Goal: Information Seeking & Learning: Understand process/instructions

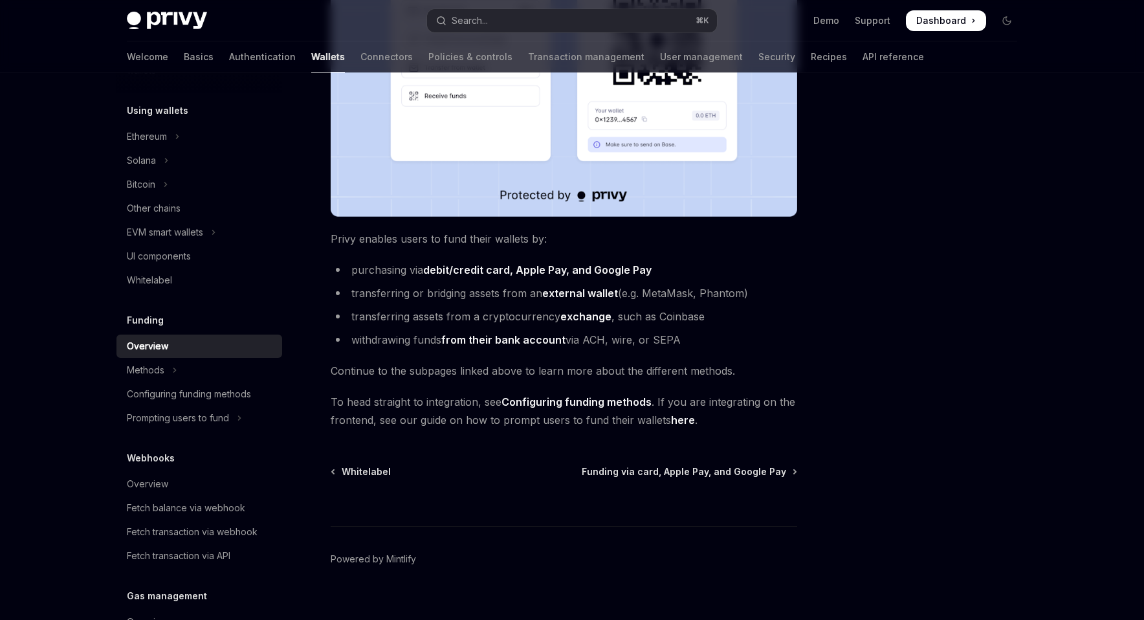
scroll to position [377, 0]
click at [622, 402] on link "Configuring funding methods" at bounding box center [576, 404] width 150 height 14
type textarea "*"
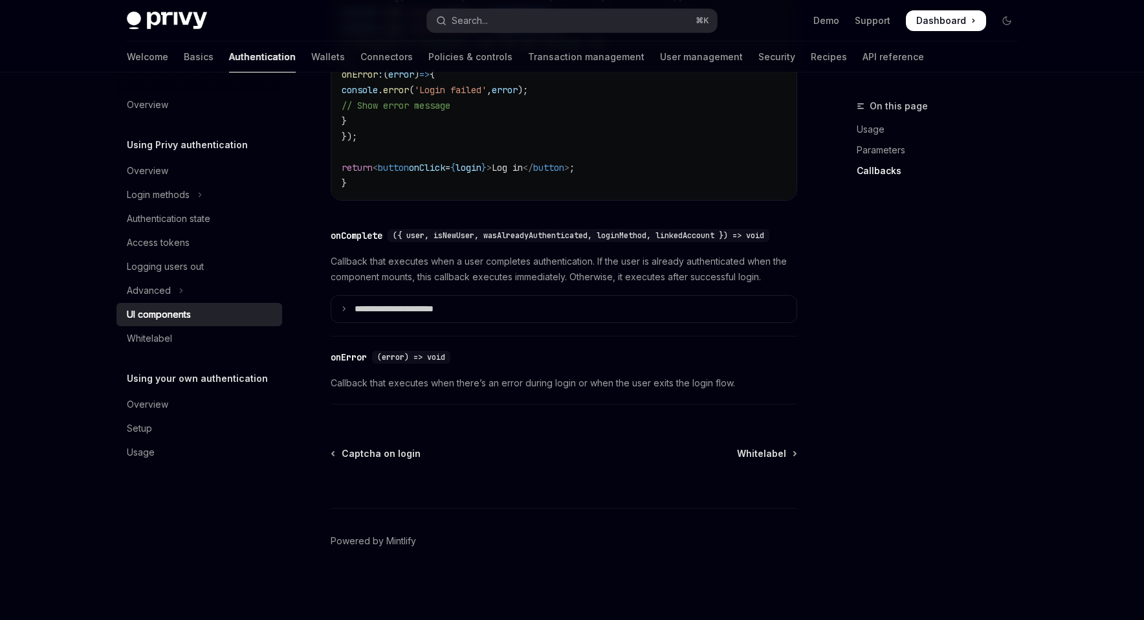
scroll to position [1820, 0]
click at [585, 6] on div "Privy Docs home page Search... ⌘ K Demo Support Dashboard Dashboard Search..." at bounding box center [572, 20] width 890 height 41
click at [579, 16] on button "Search... ⌘ K" at bounding box center [572, 20] width 290 height 23
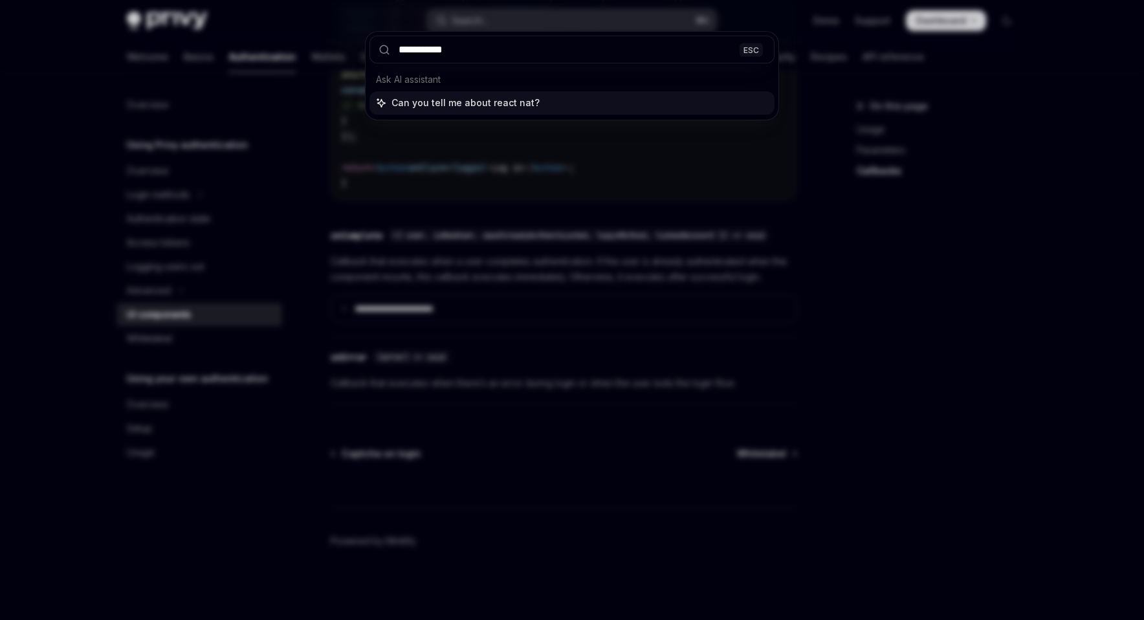
type input "**********"
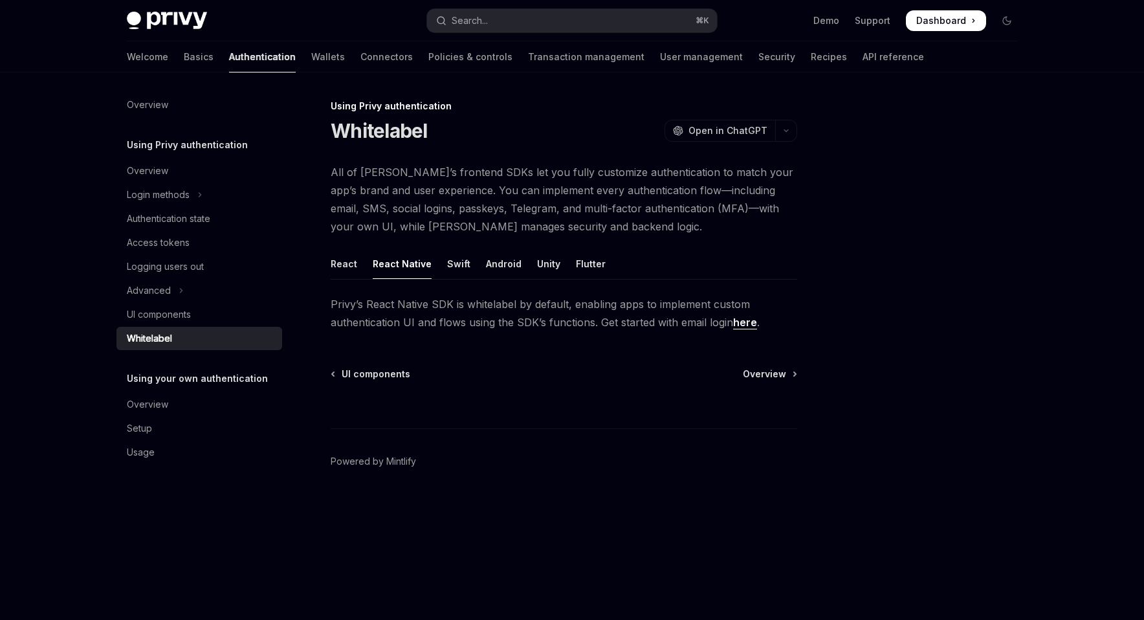
click at [600, 172] on span "All of Privy’s frontend SDKs let you fully customize authentication to match yo…" at bounding box center [564, 199] width 466 height 72
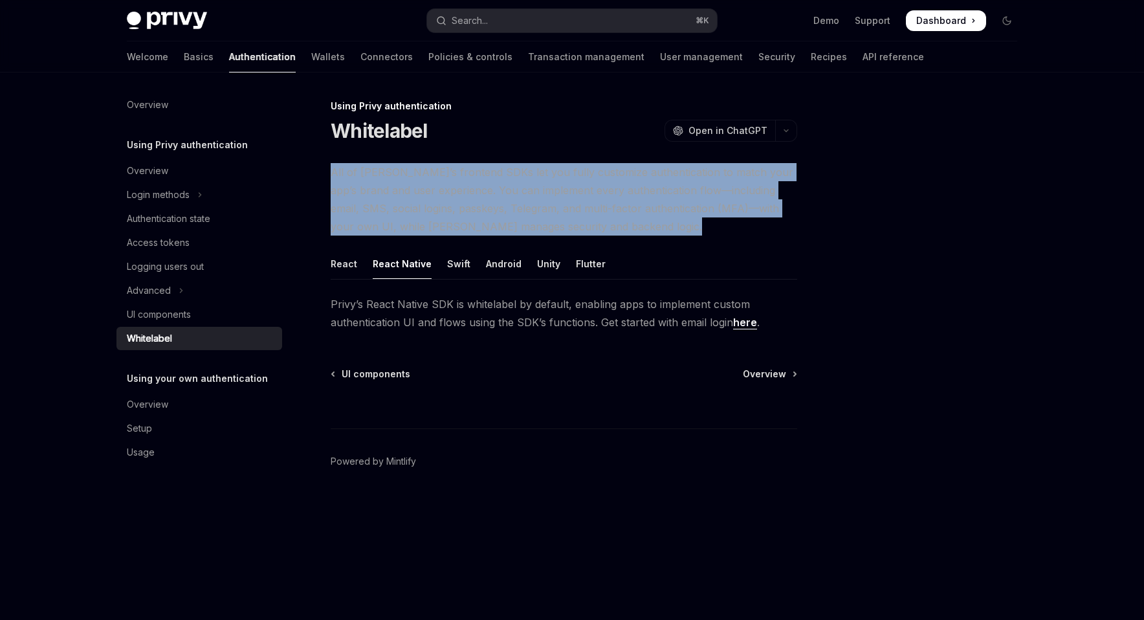
click at [619, 192] on span "All of Privy’s frontend SDKs let you fully customize authentication to match yo…" at bounding box center [564, 199] width 466 height 72
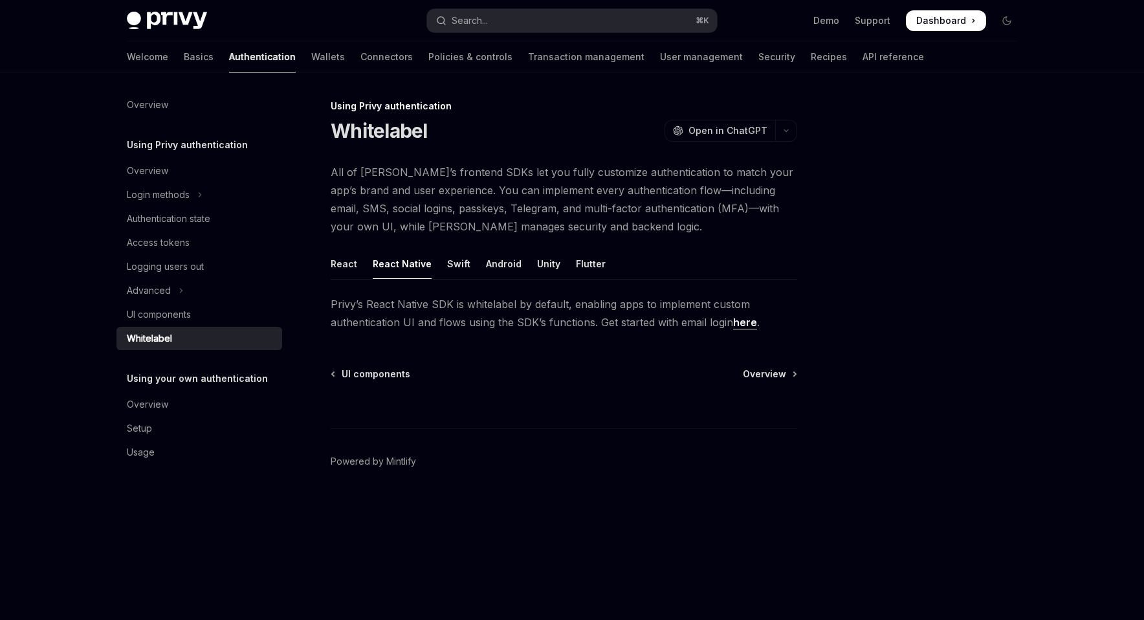
click at [529, 322] on span "Privy’s React Native SDK is whitelabel by default, enabling apps to implement c…" at bounding box center [564, 313] width 466 height 36
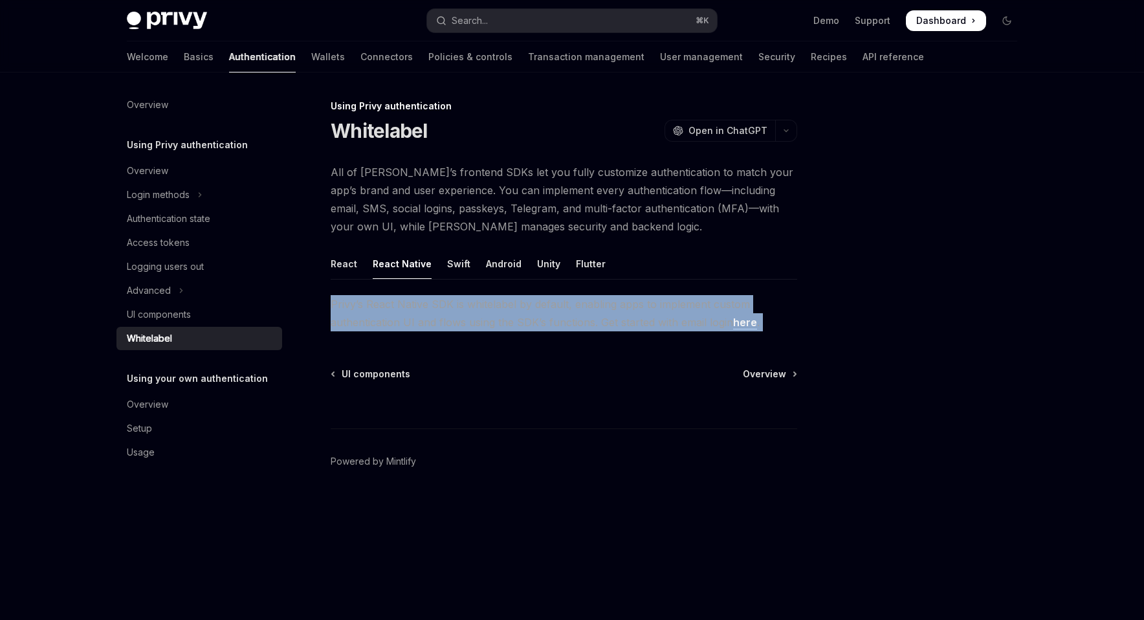
click at [562, 322] on span "Privy’s React Native SDK is whitelabel by default, enabling apps to implement c…" at bounding box center [564, 313] width 466 height 36
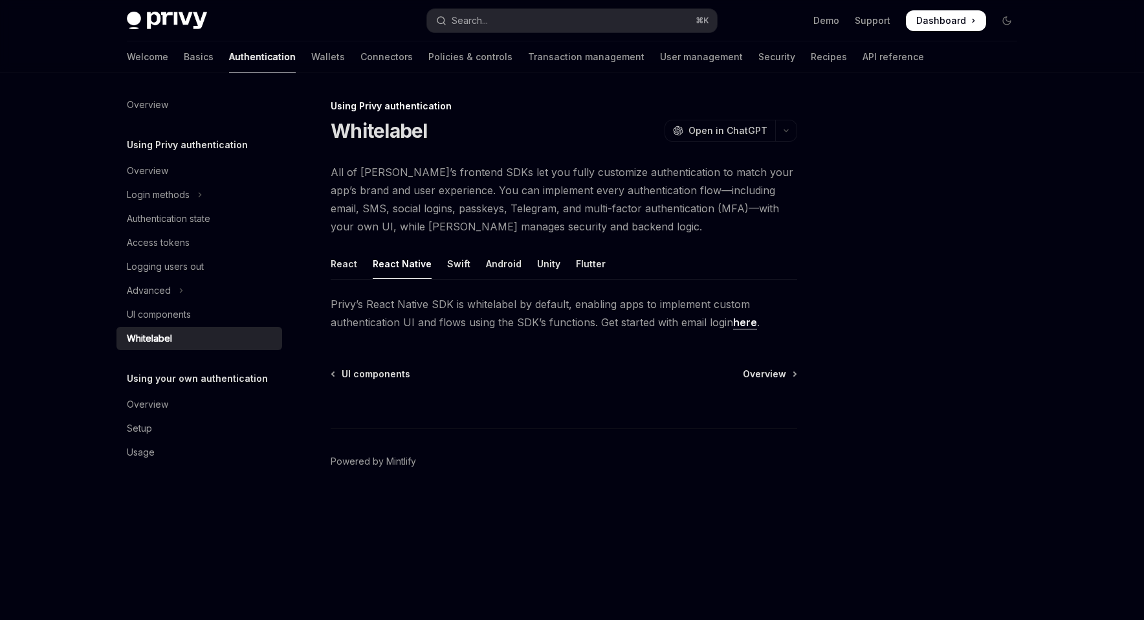
click at [746, 324] on link "here" at bounding box center [745, 323] width 24 height 14
type textarea "*"
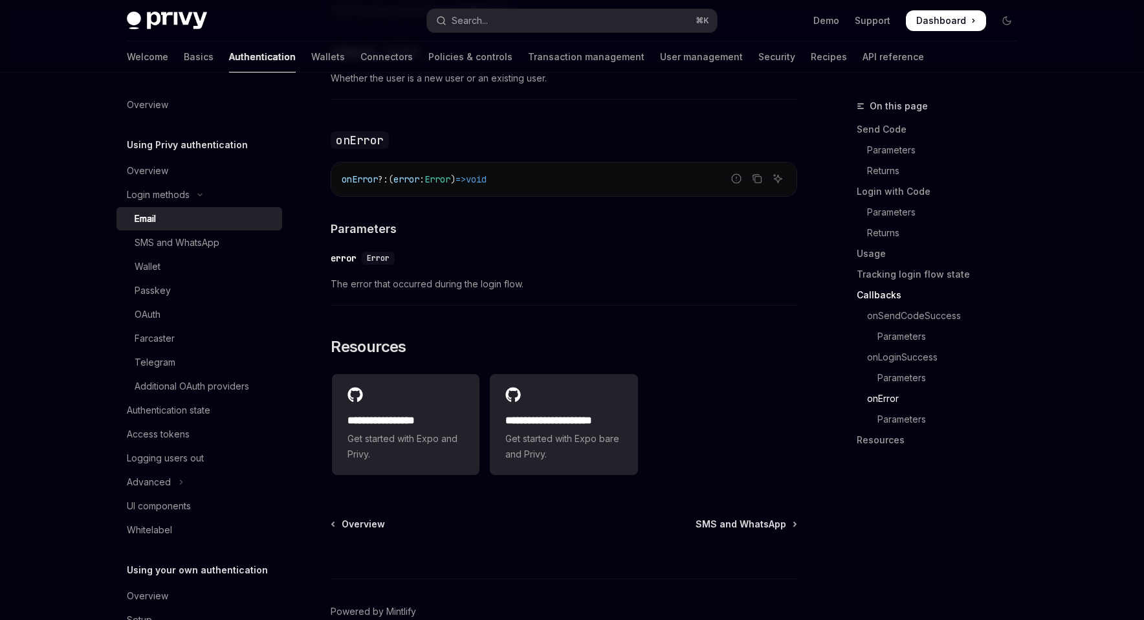
scroll to position [2577, 0]
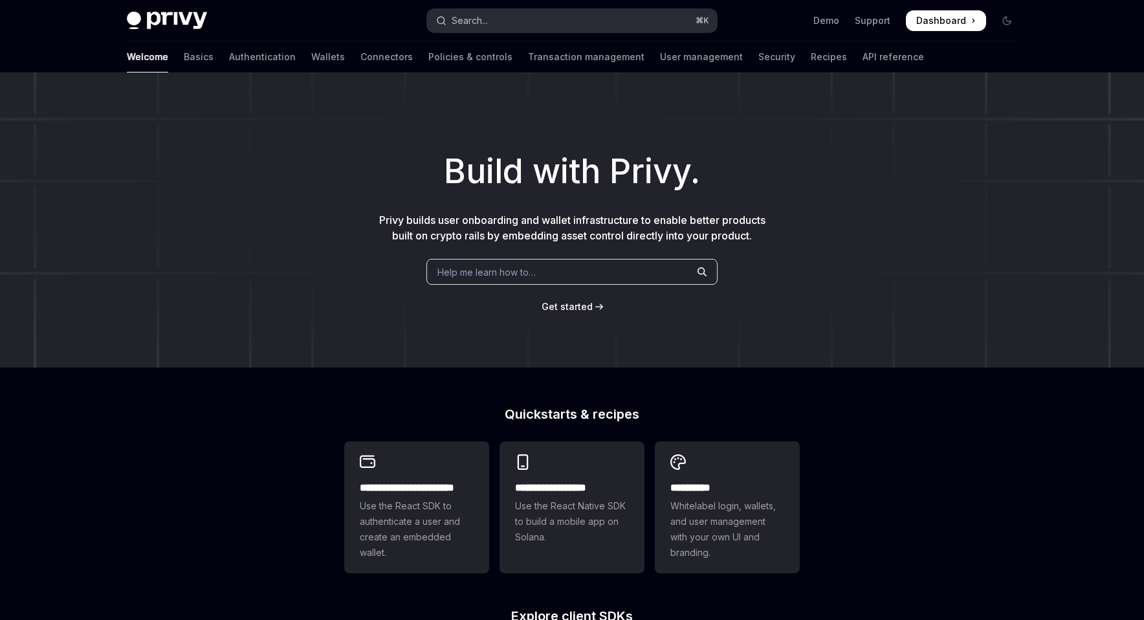
click at [573, 17] on button "Search... ⌘ K" at bounding box center [572, 20] width 290 height 23
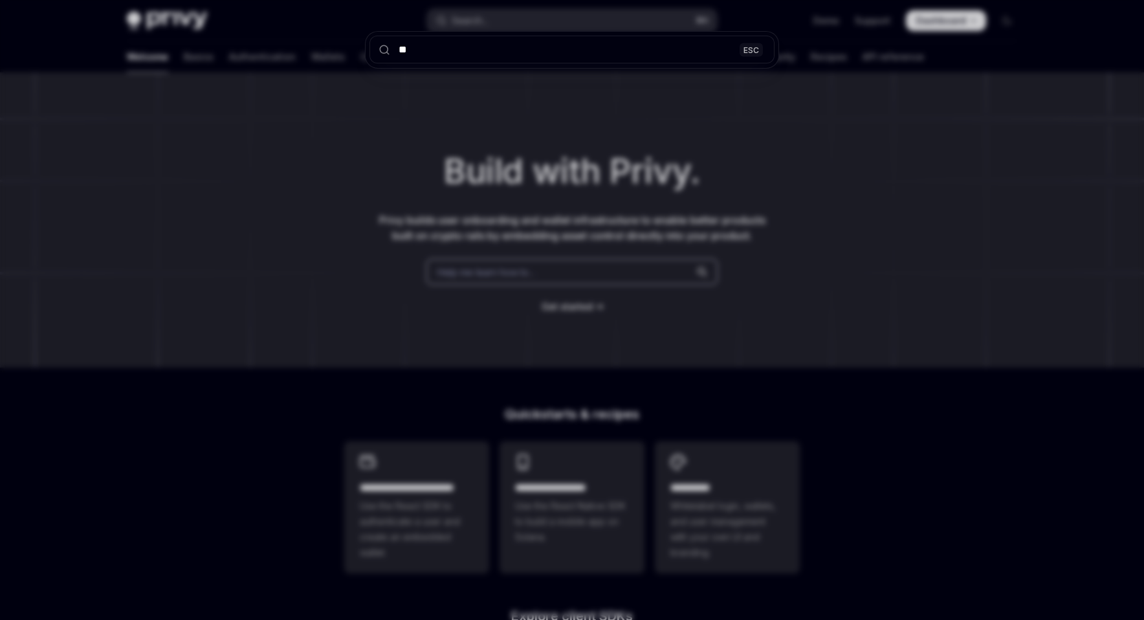
type input "***"
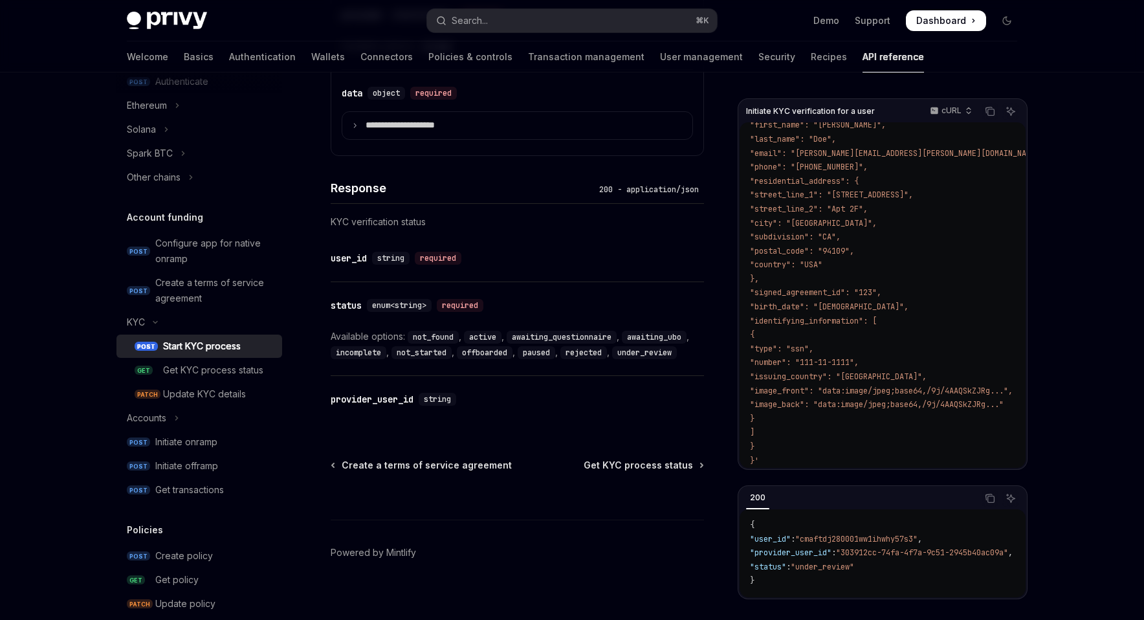
scroll to position [742, 0]
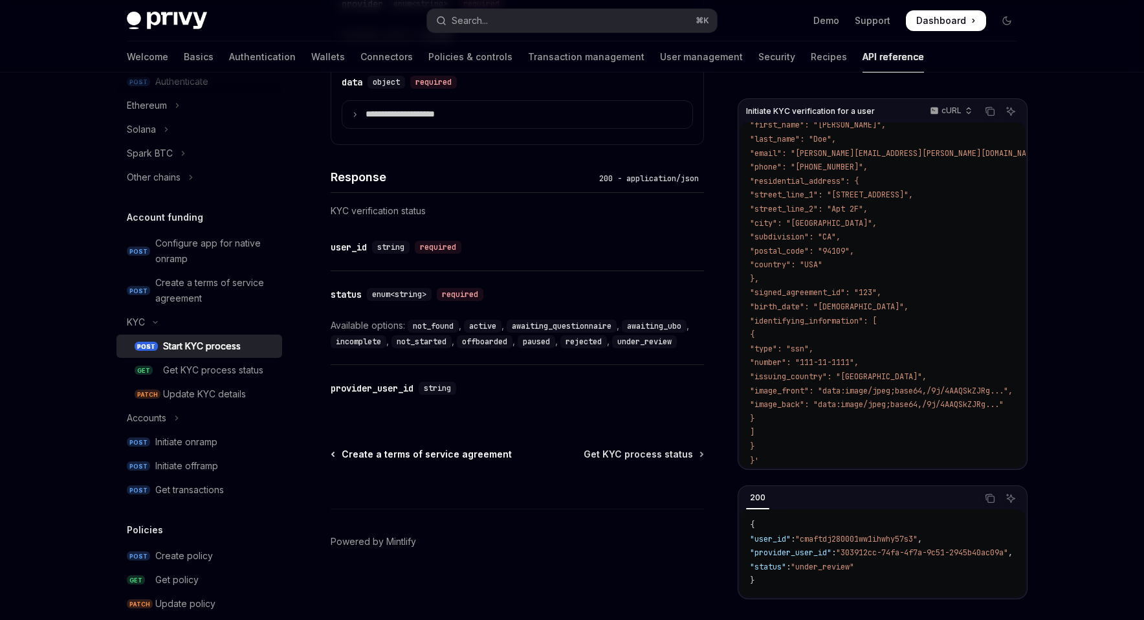
click at [479, 455] on span "Create a terms of service agreement" at bounding box center [427, 454] width 170 height 13
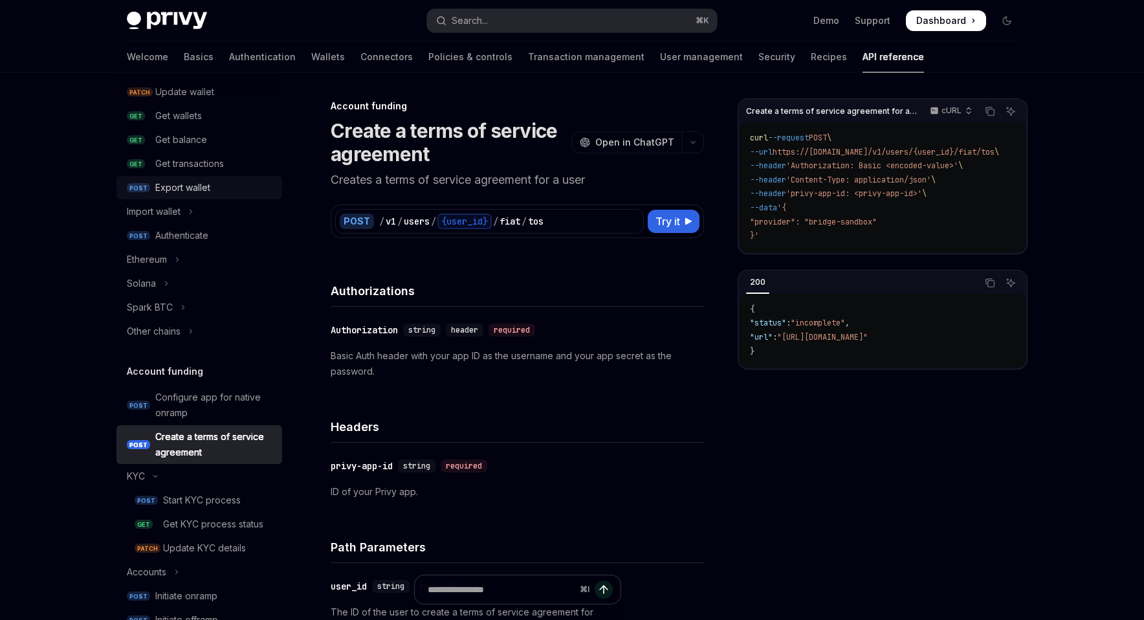
scroll to position [254, 0]
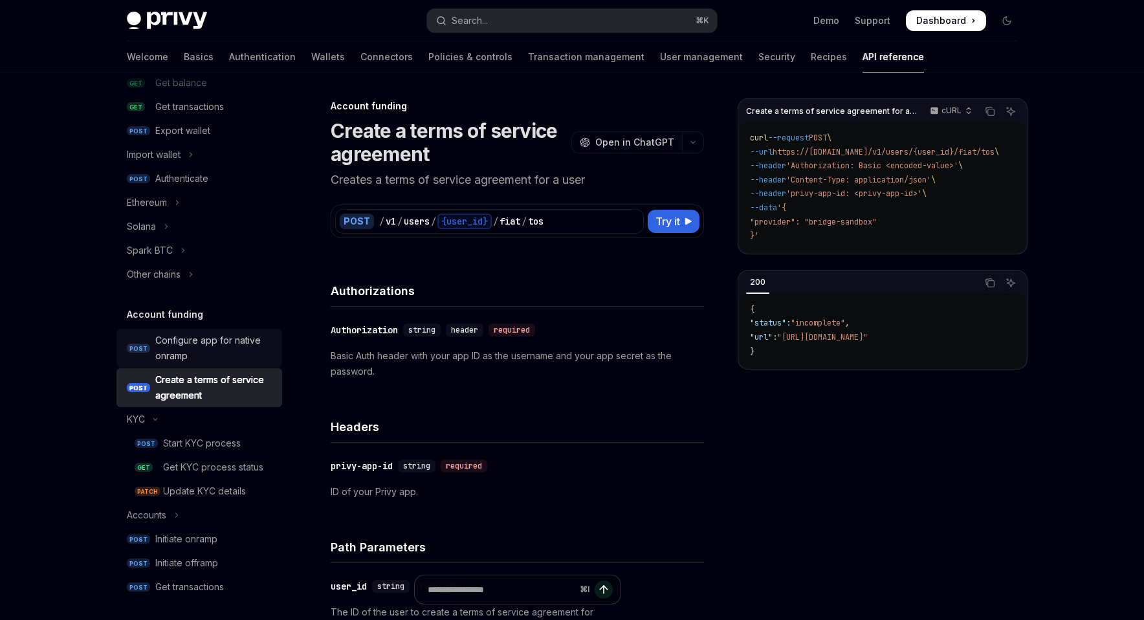
click at [245, 342] on div "Configure app for native onramp" at bounding box center [214, 348] width 119 height 31
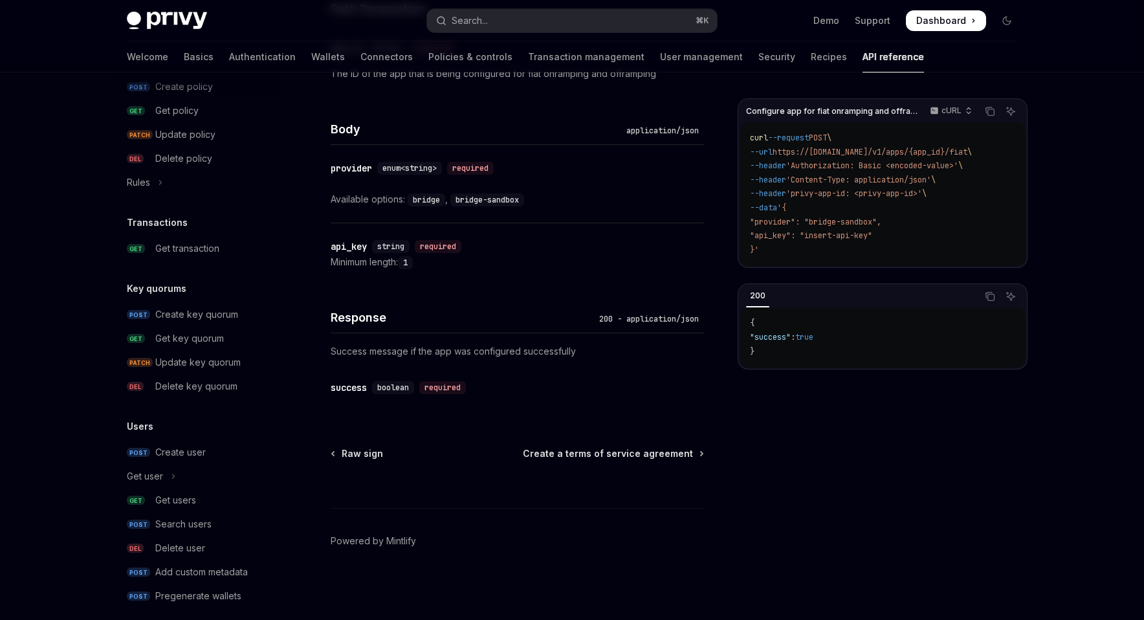
scroll to position [833, 0]
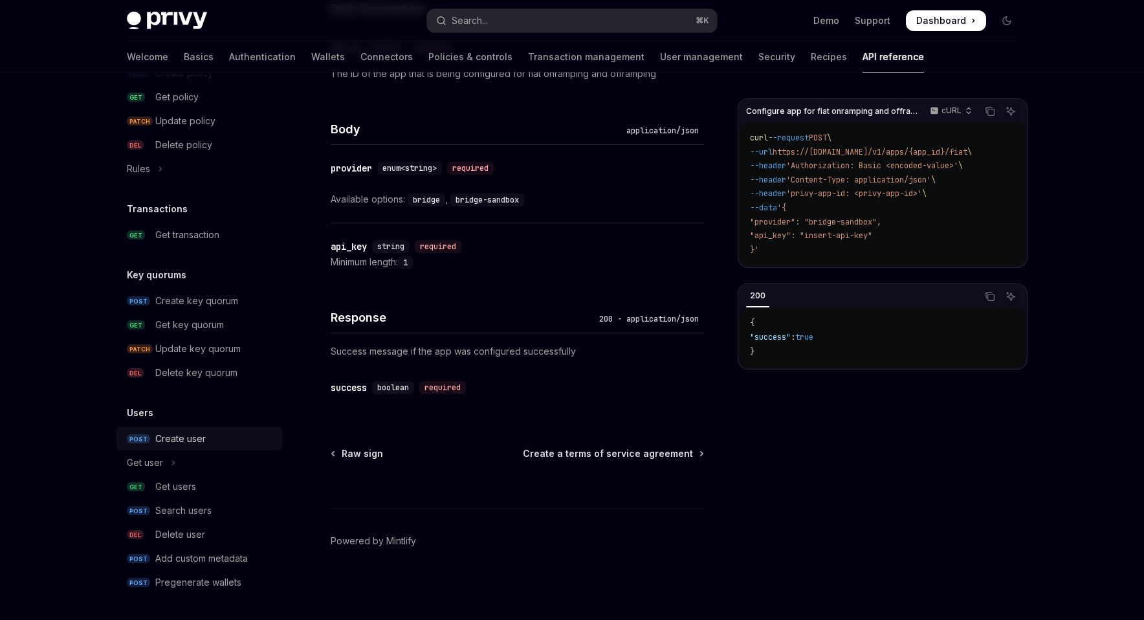
click at [218, 437] on div "Create user" at bounding box center [214, 439] width 119 height 16
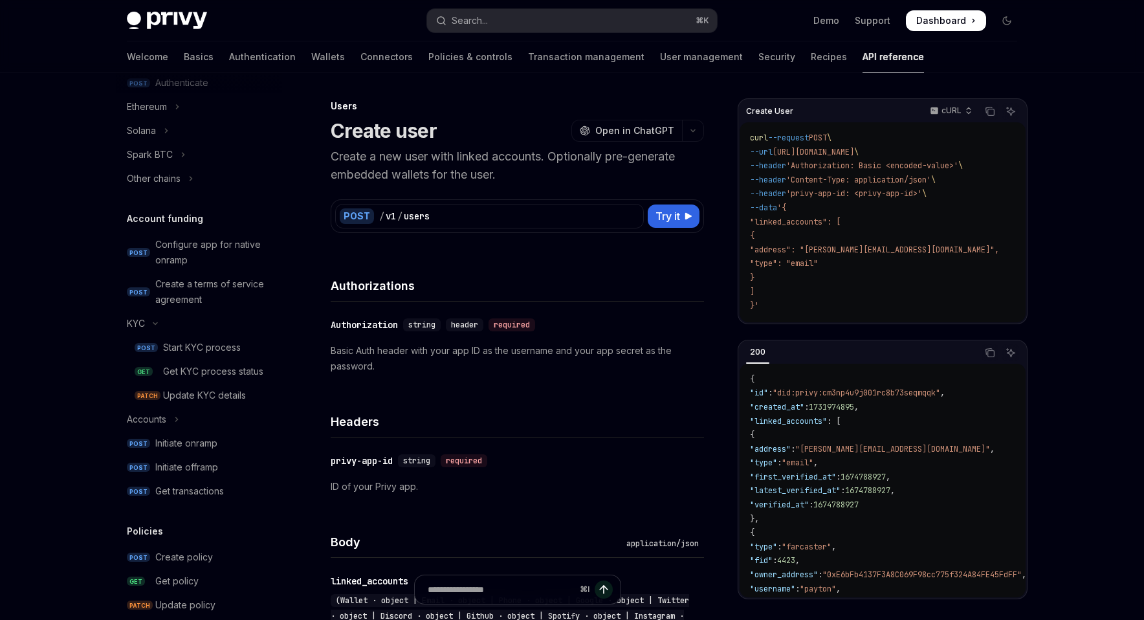
scroll to position [187, 0]
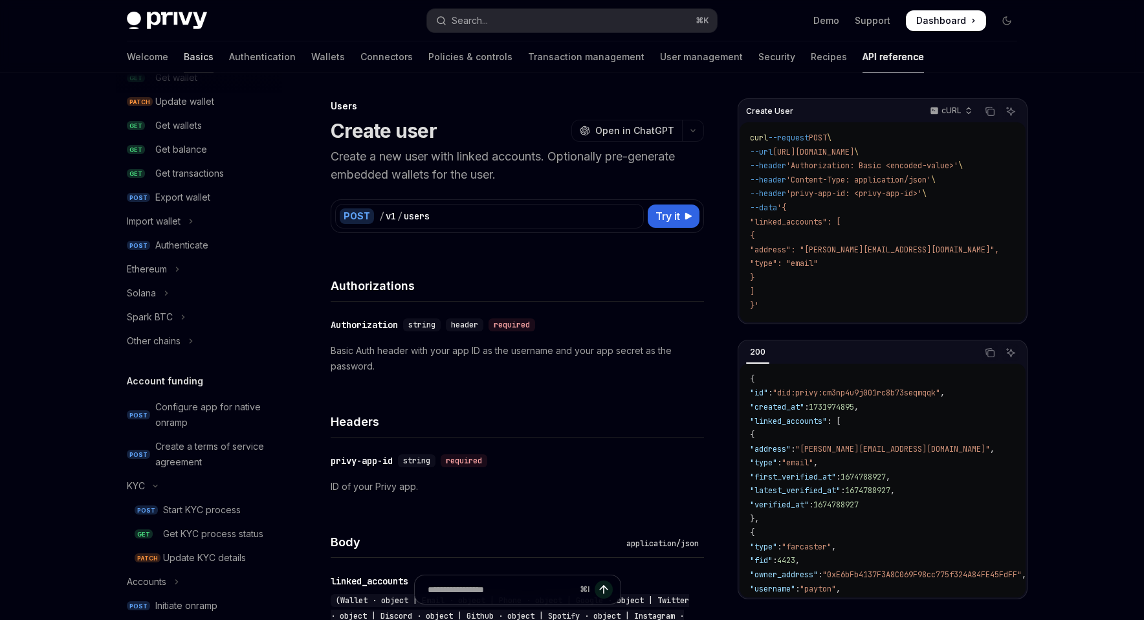
click at [184, 61] on link "Basics" at bounding box center [199, 56] width 30 height 31
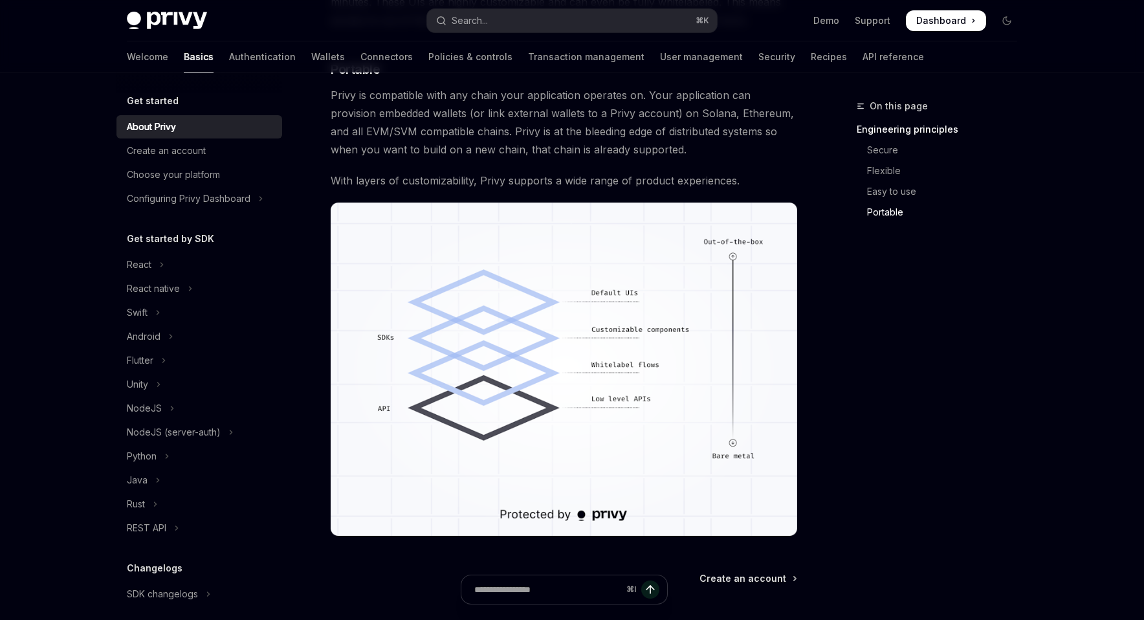
scroll to position [1082, 0]
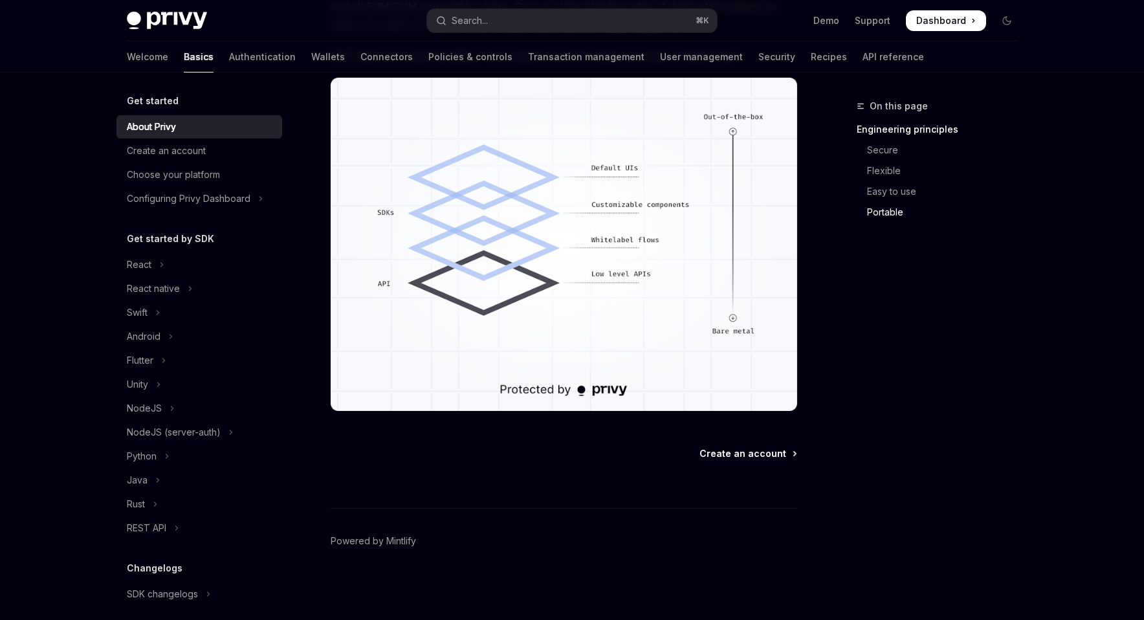
click at [759, 451] on span "Create an account" at bounding box center [742, 453] width 87 height 13
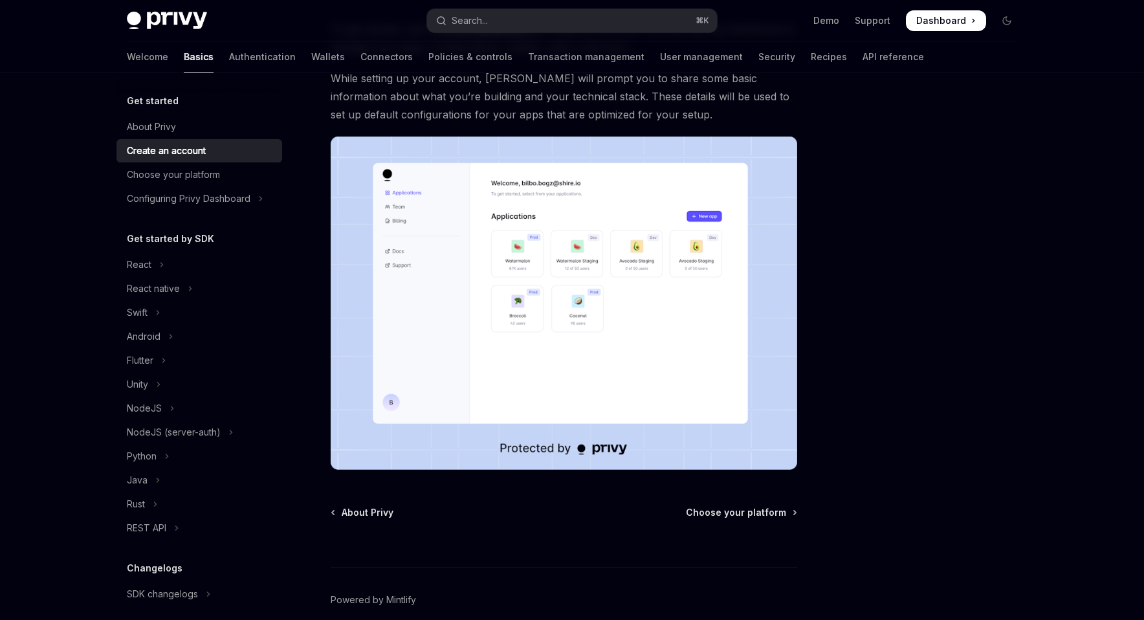
scroll to position [202, 0]
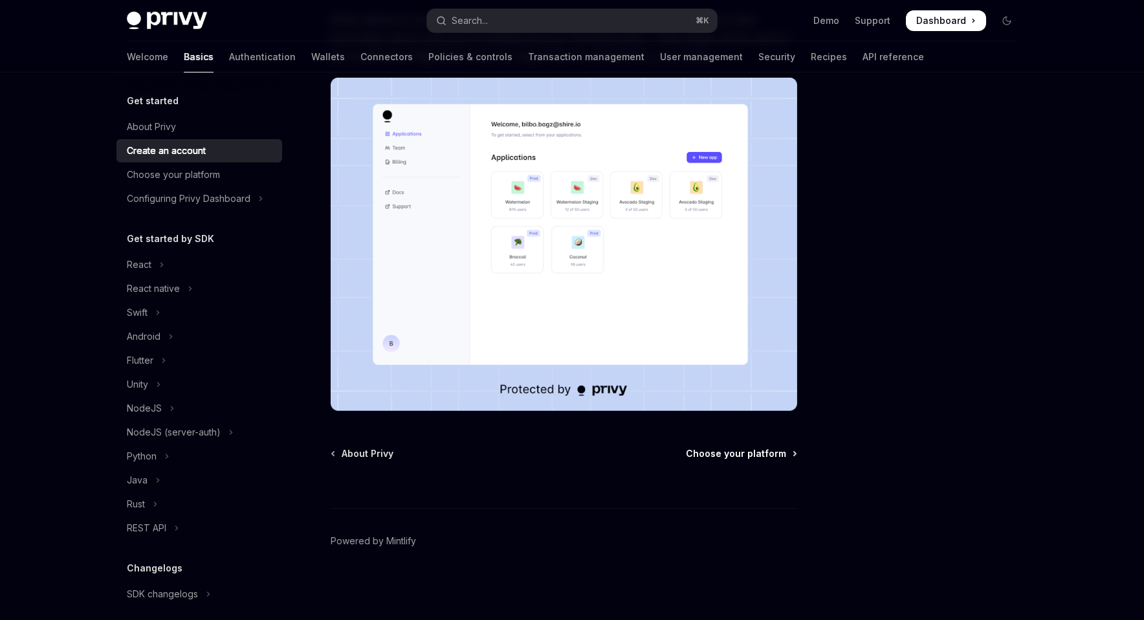
click at [738, 450] on span "Choose your platform" at bounding box center [736, 453] width 100 height 13
type textarea "*"
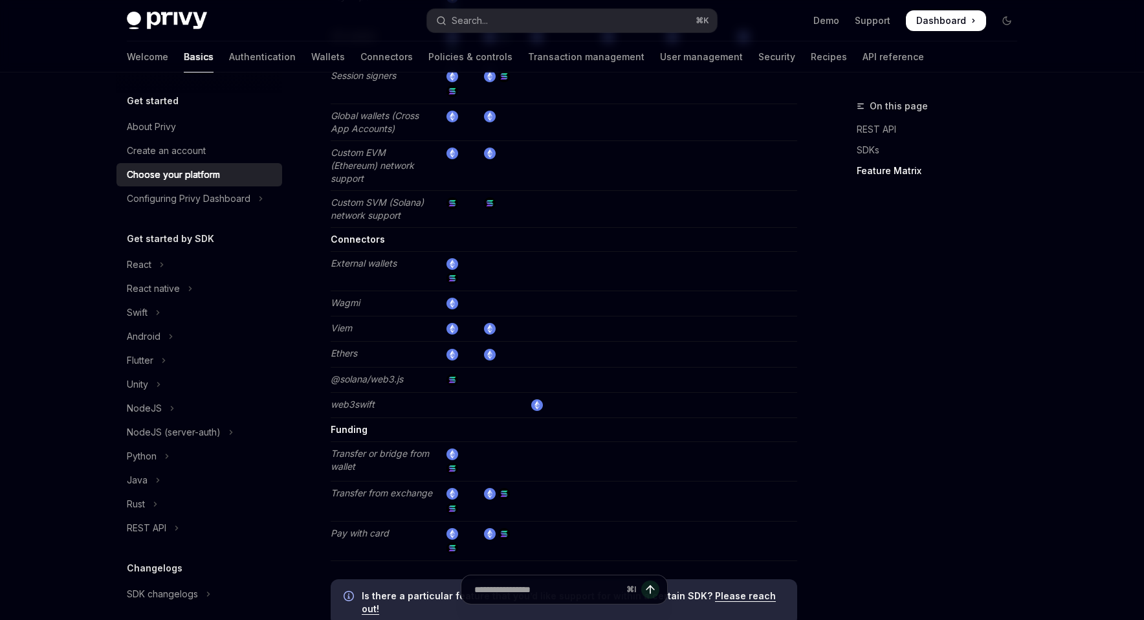
scroll to position [2236, 0]
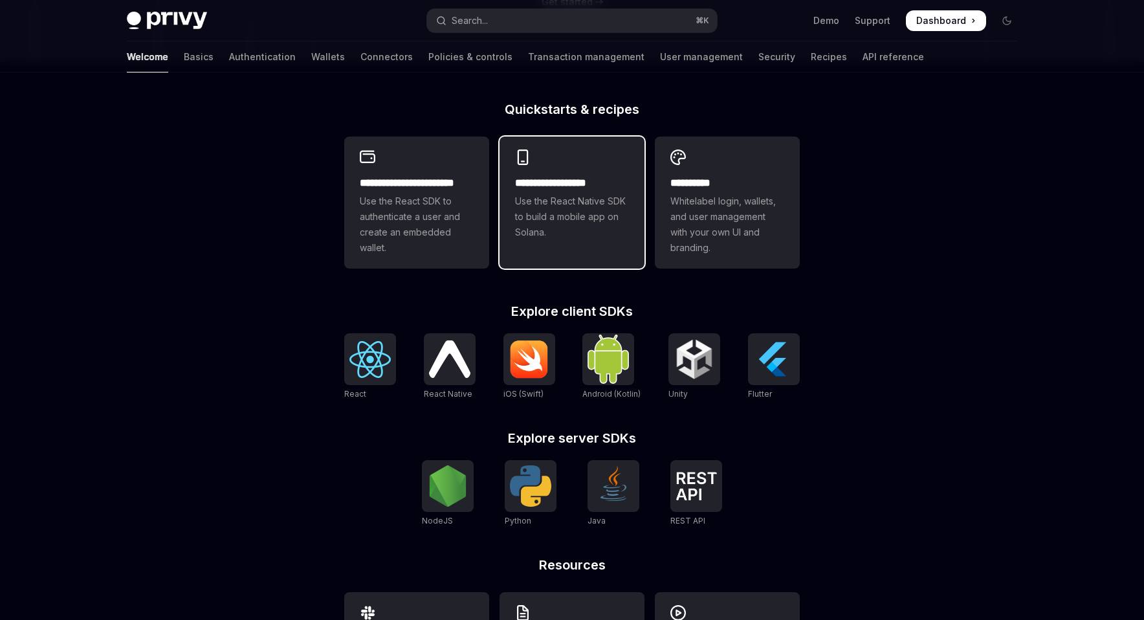
scroll to position [328, 0]
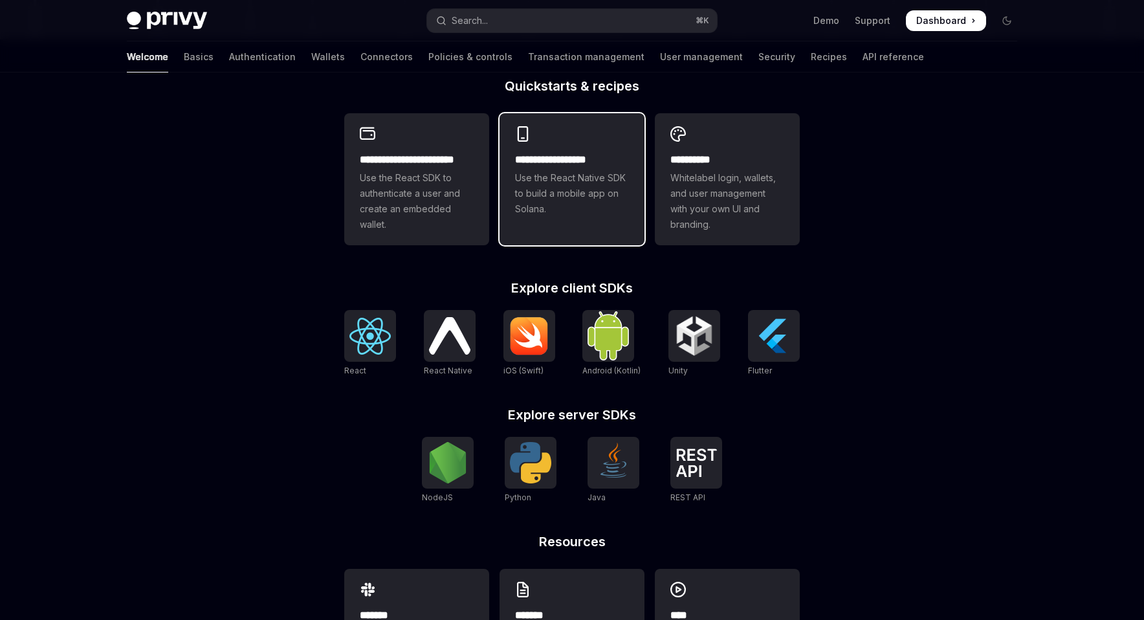
click at [605, 197] on span "Use the React Native SDK to build a mobile app on Solana." at bounding box center [572, 193] width 114 height 47
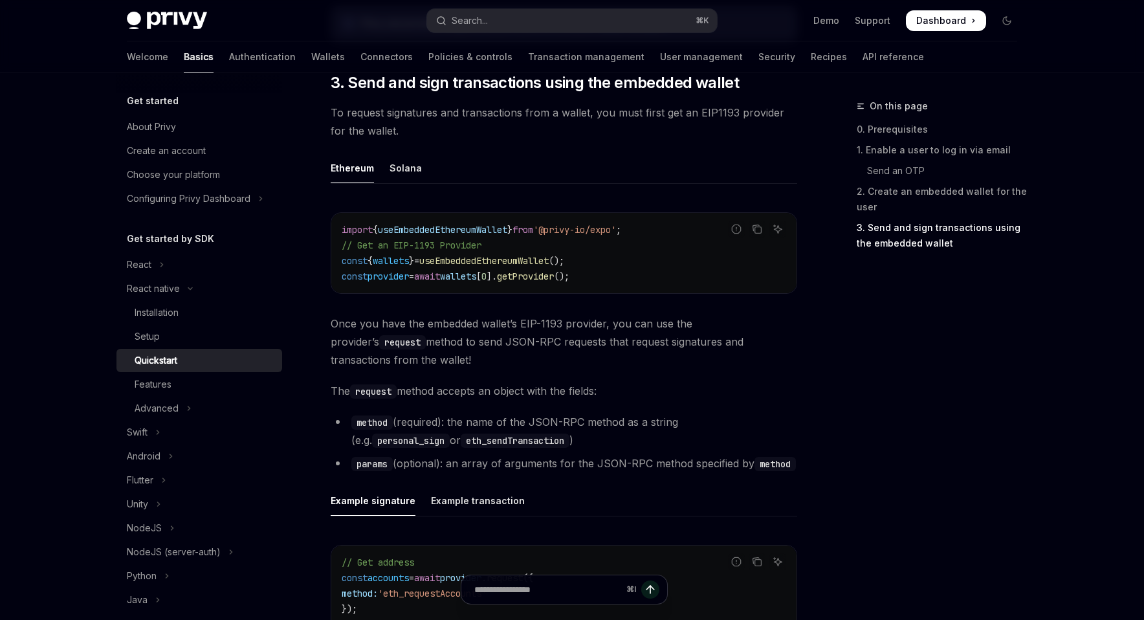
scroll to position [1456, 0]
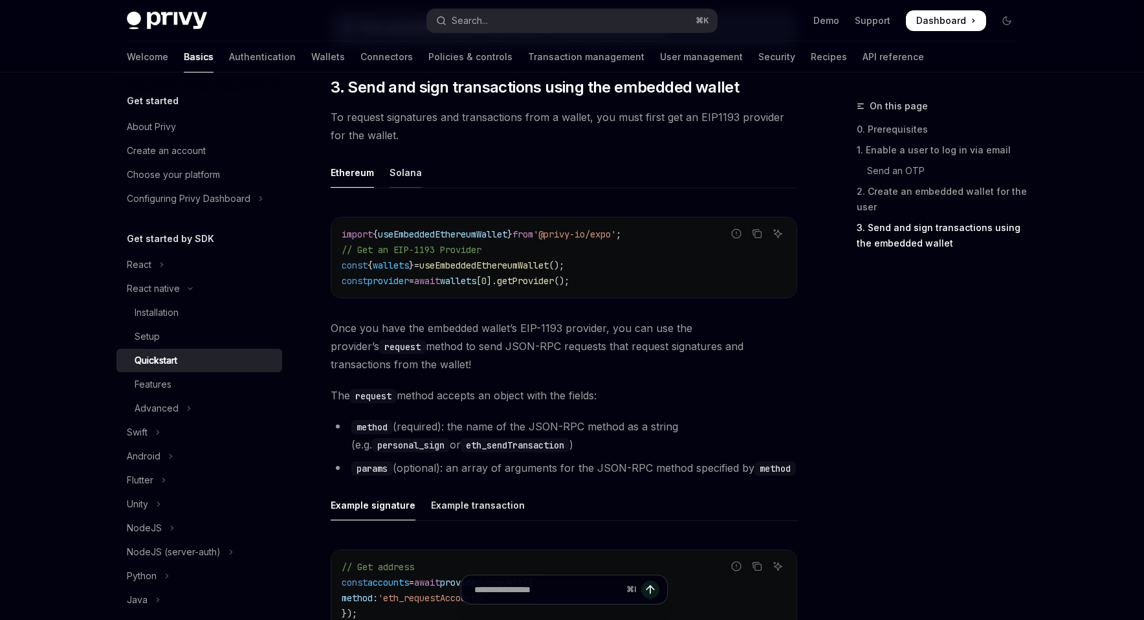
click at [393, 174] on div "Solana" at bounding box center [405, 172] width 32 height 30
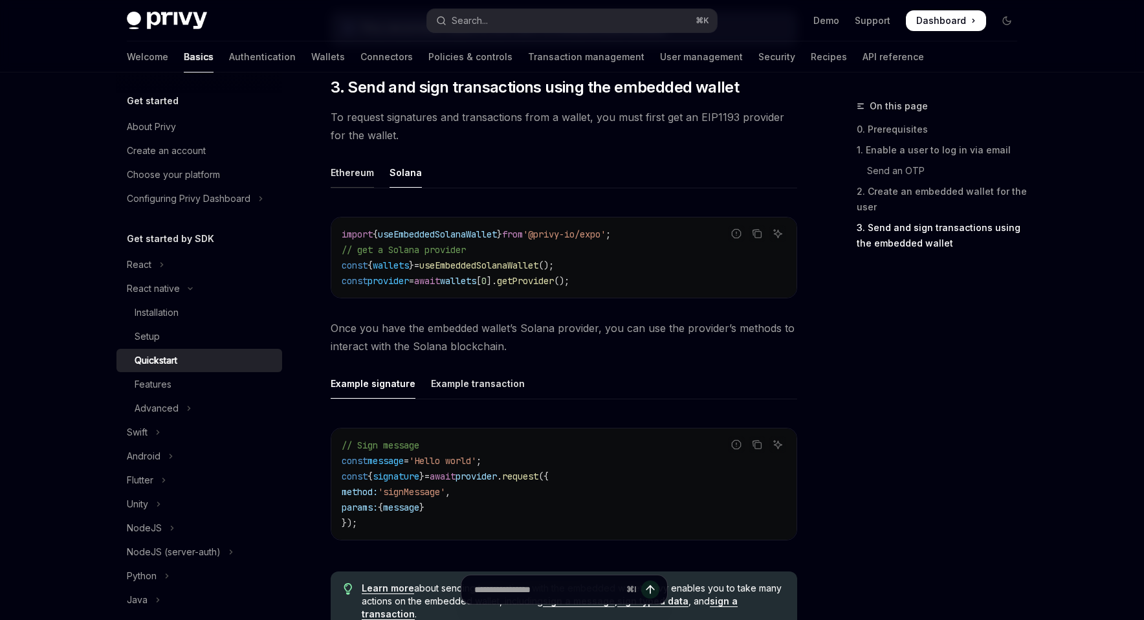
click at [353, 174] on div "Ethereum" at bounding box center [352, 172] width 43 height 30
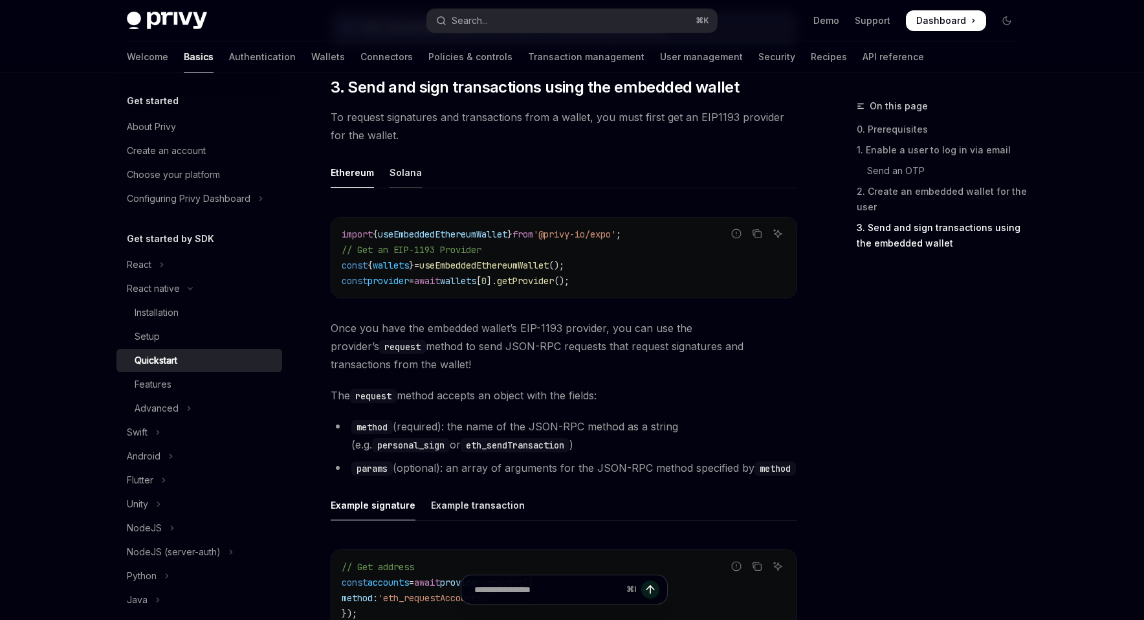
click at [389, 164] on div "Solana" at bounding box center [405, 172] width 32 height 30
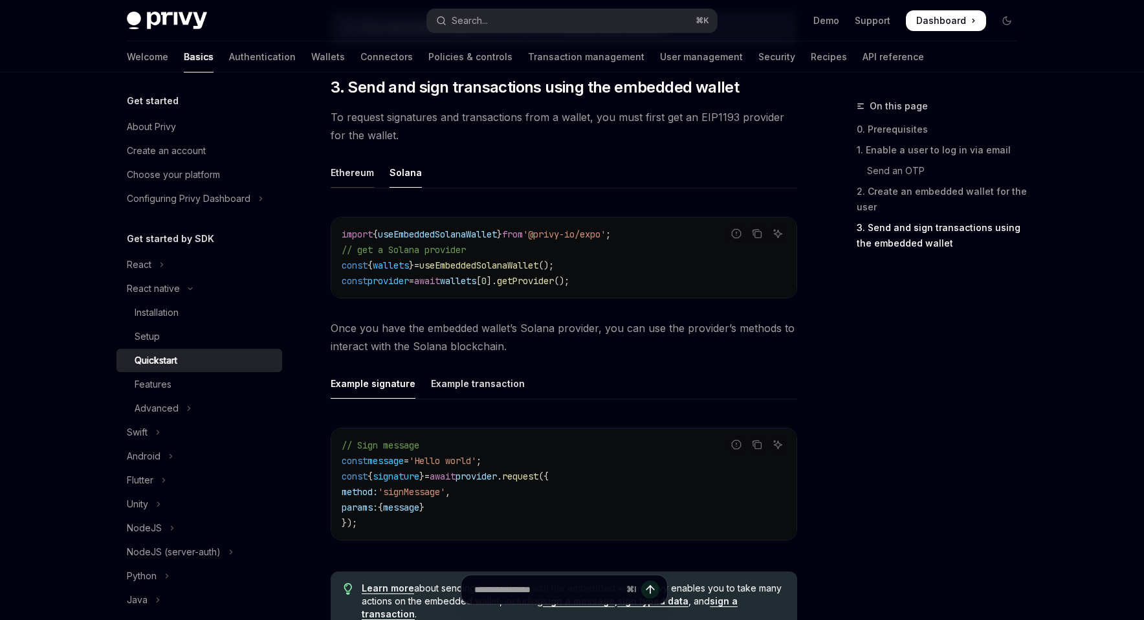
click at [338, 170] on div "Ethereum" at bounding box center [352, 172] width 43 height 30
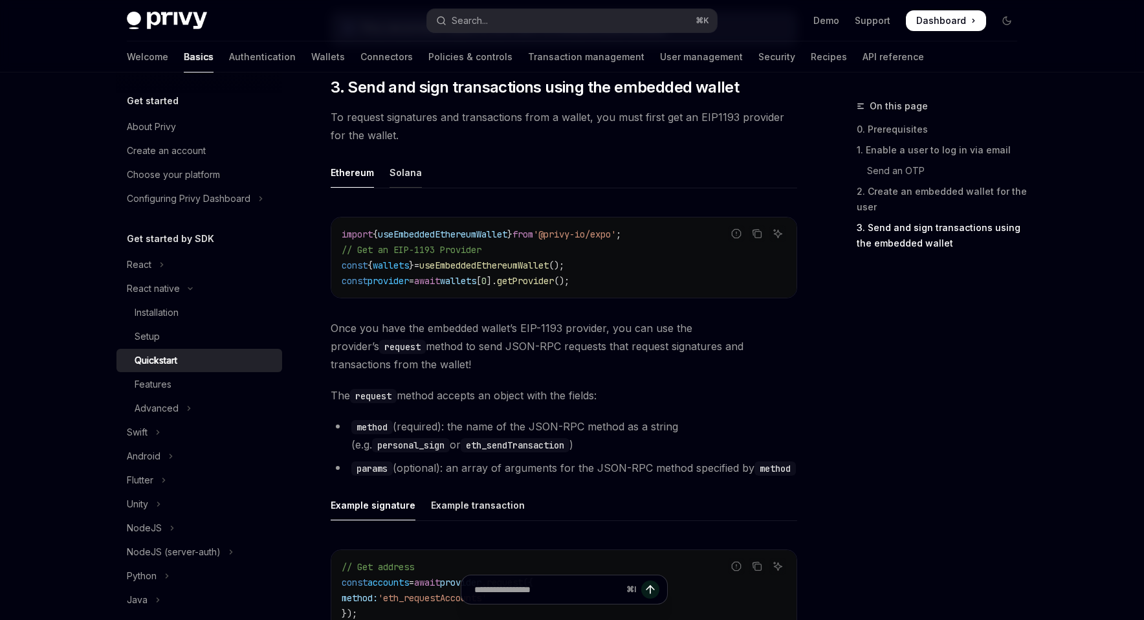
click at [393, 174] on div "Solana" at bounding box center [405, 172] width 32 height 30
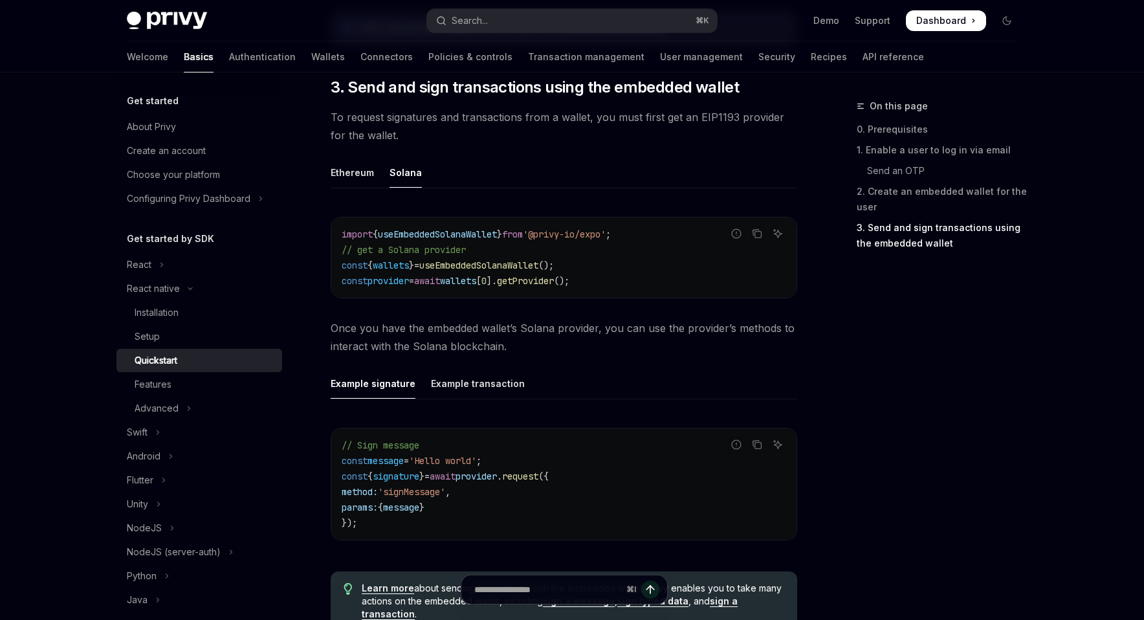
click at [345, 169] on div "Ethereum" at bounding box center [352, 172] width 43 height 30
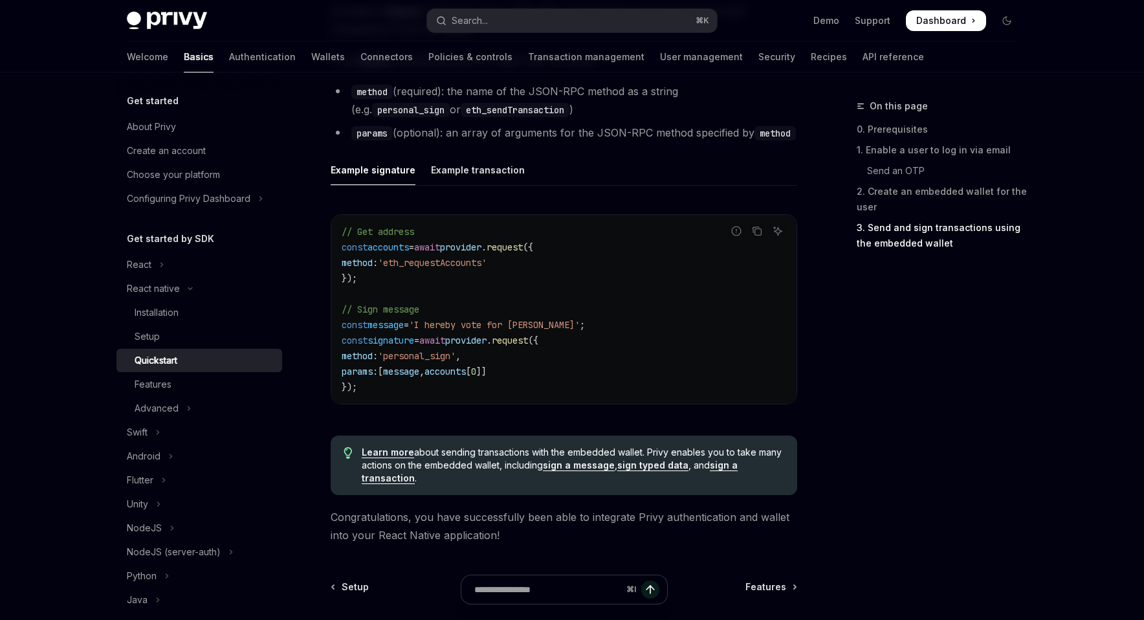
scroll to position [1925, 0]
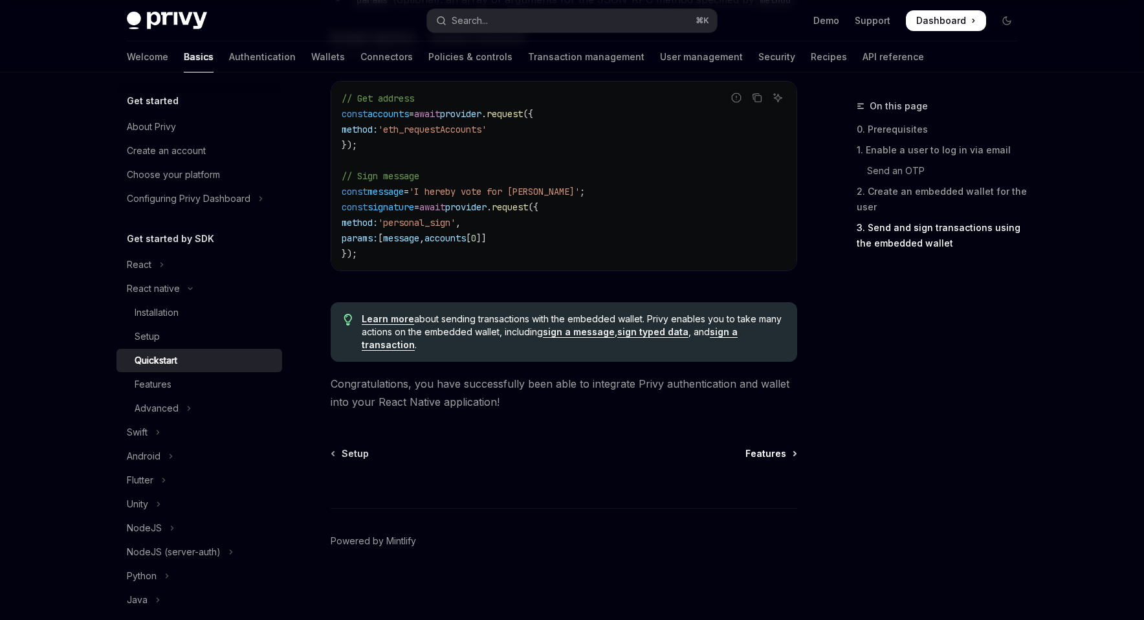
click at [778, 453] on span "Features" at bounding box center [765, 453] width 41 height 13
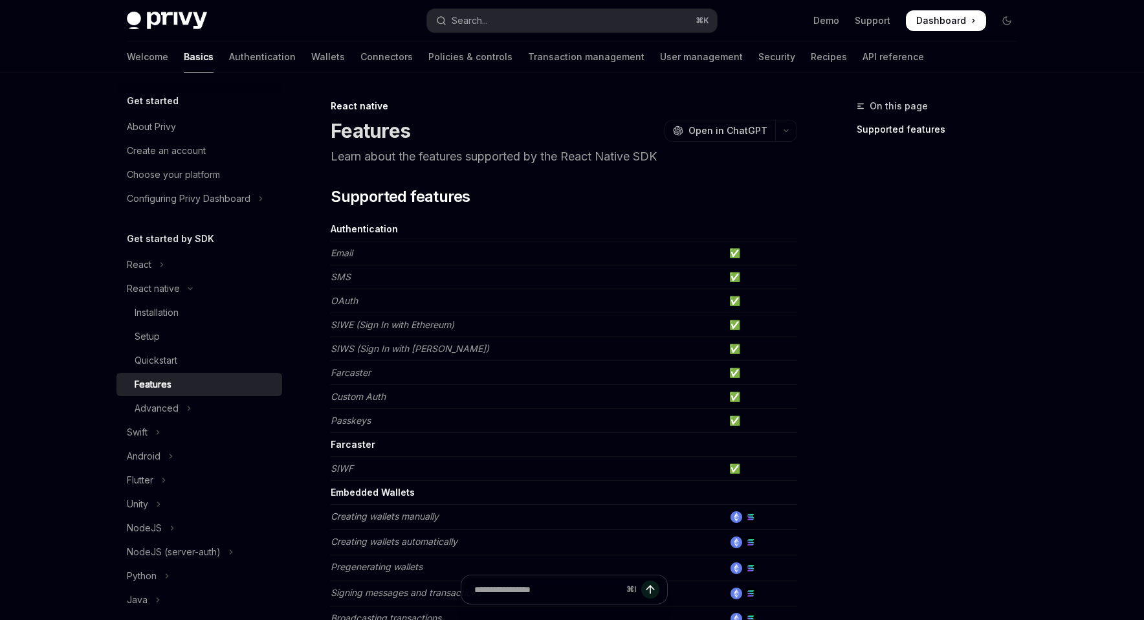
click at [184, 23] on img at bounding box center [167, 21] width 80 height 18
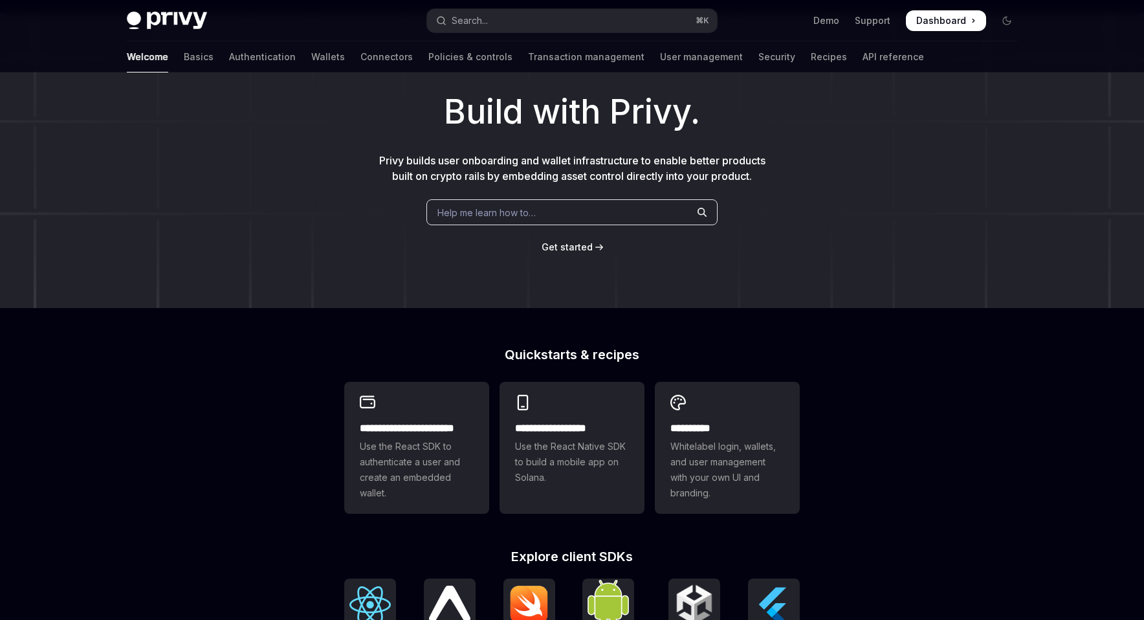
scroll to position [80, 0]
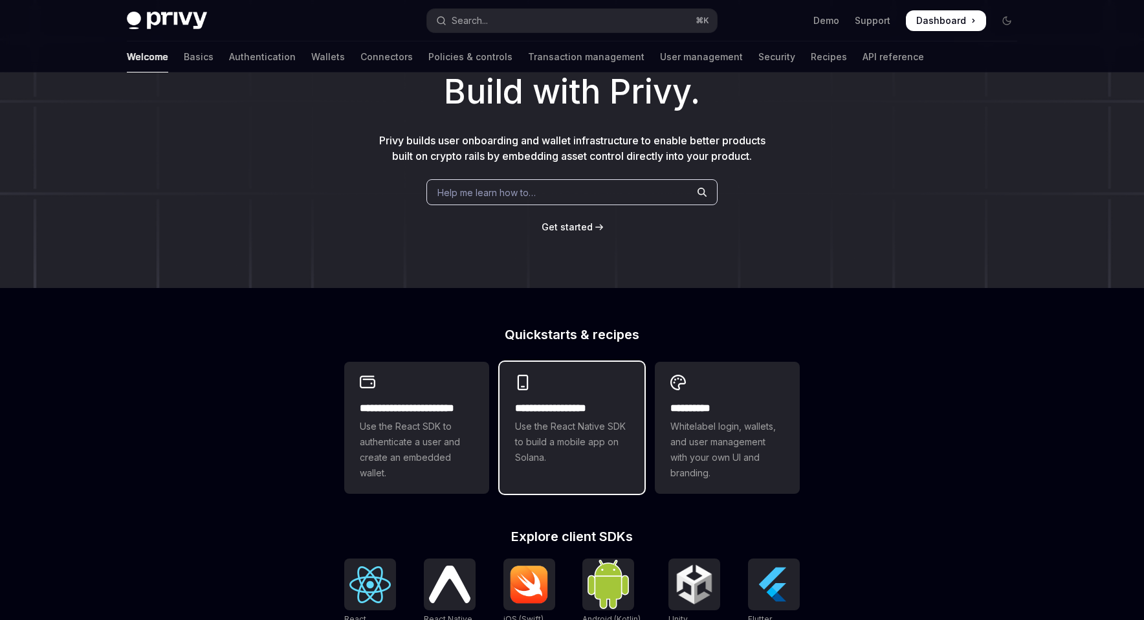
click at [561, 420] on span "Use the React Native SDK to build a mobile app on Solana." at bounding box center [572, 442] width 114 height 47
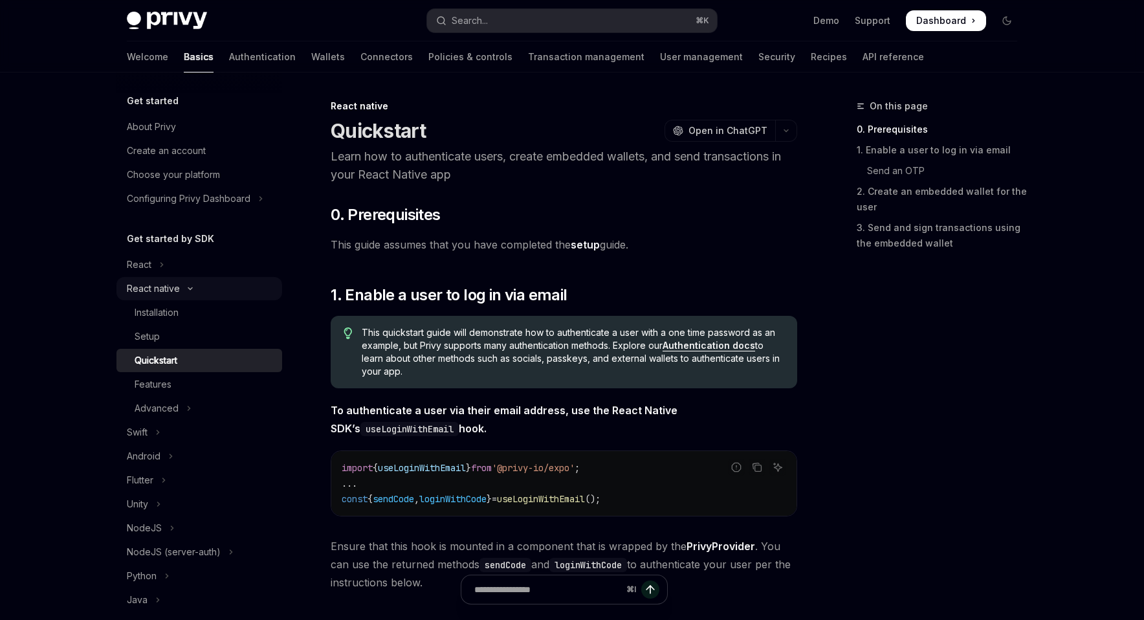
click at [212, 292] on button "React native" at bounding box center [199, 288] width 166 height 23
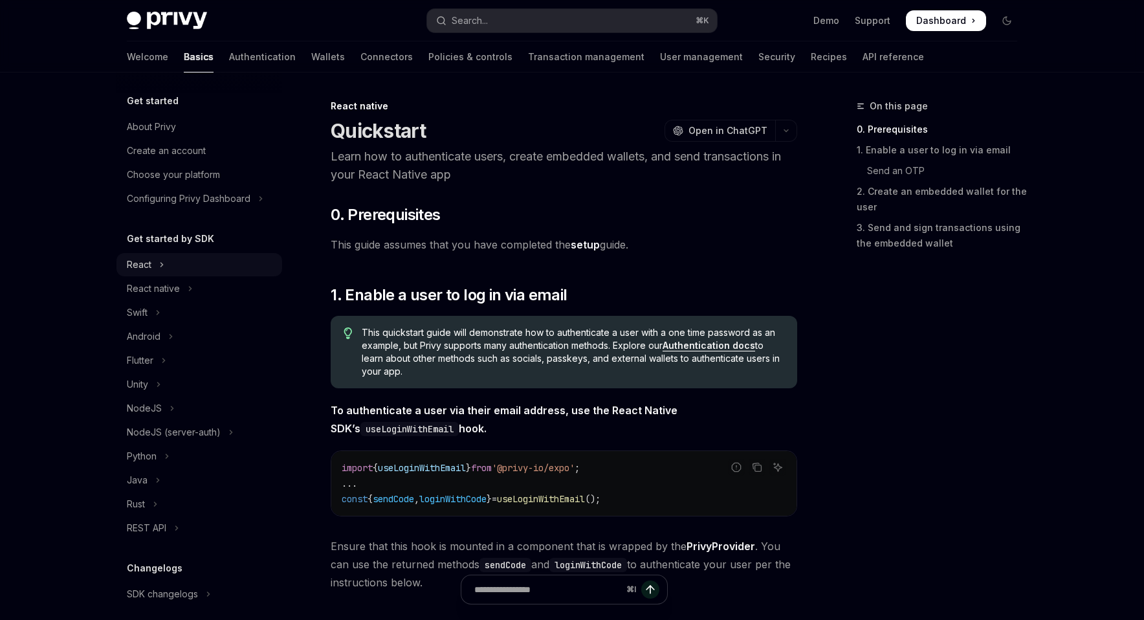
click at [162, 260] on icon "Toggle React section" at bounding box center [161, 265] width 5 height 16
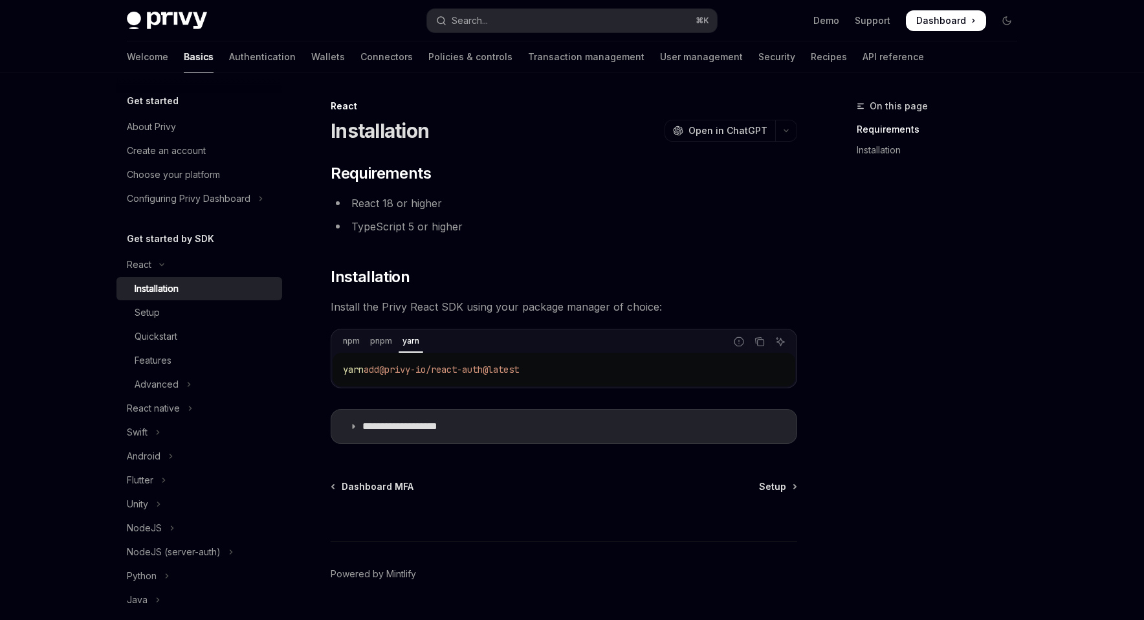
click at [184, 287] on div "Installation" at bounding box center [205, 289] width 140 height 16
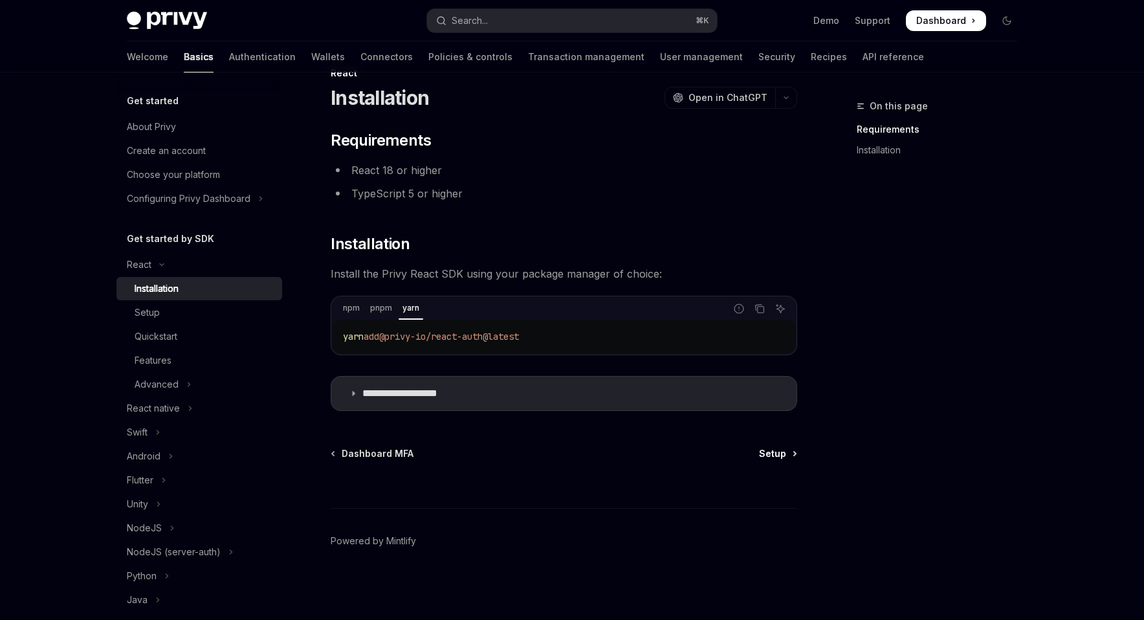
click at [759, 448] on span "Setup" at bounding box center [772, 453] width 27 height 13
type textarea "*"
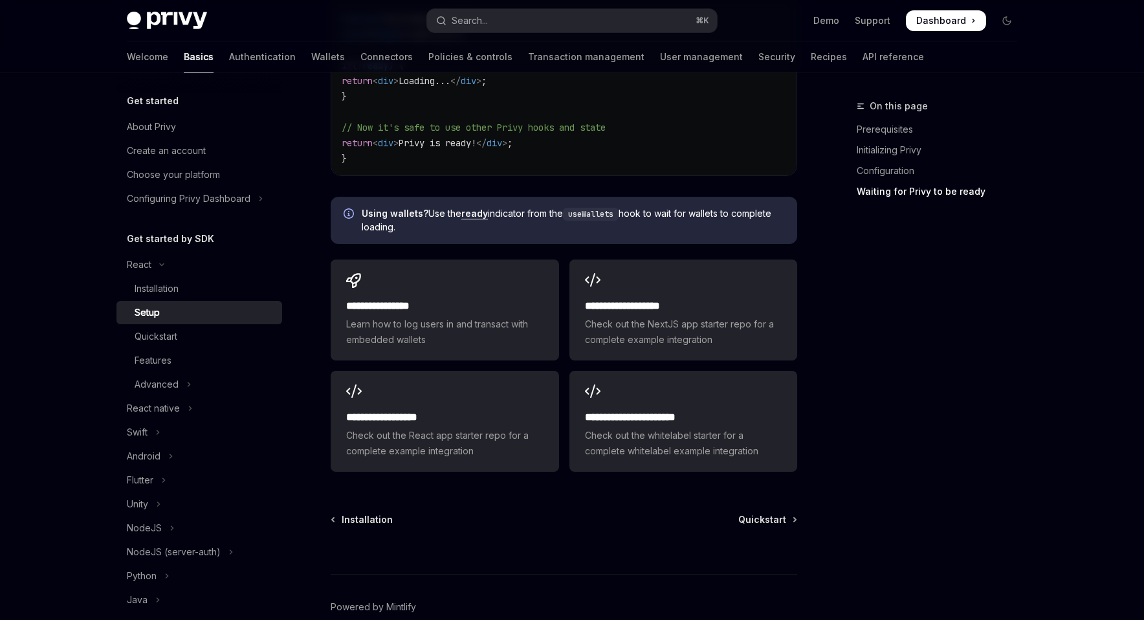
scroll to position [1553, 0]
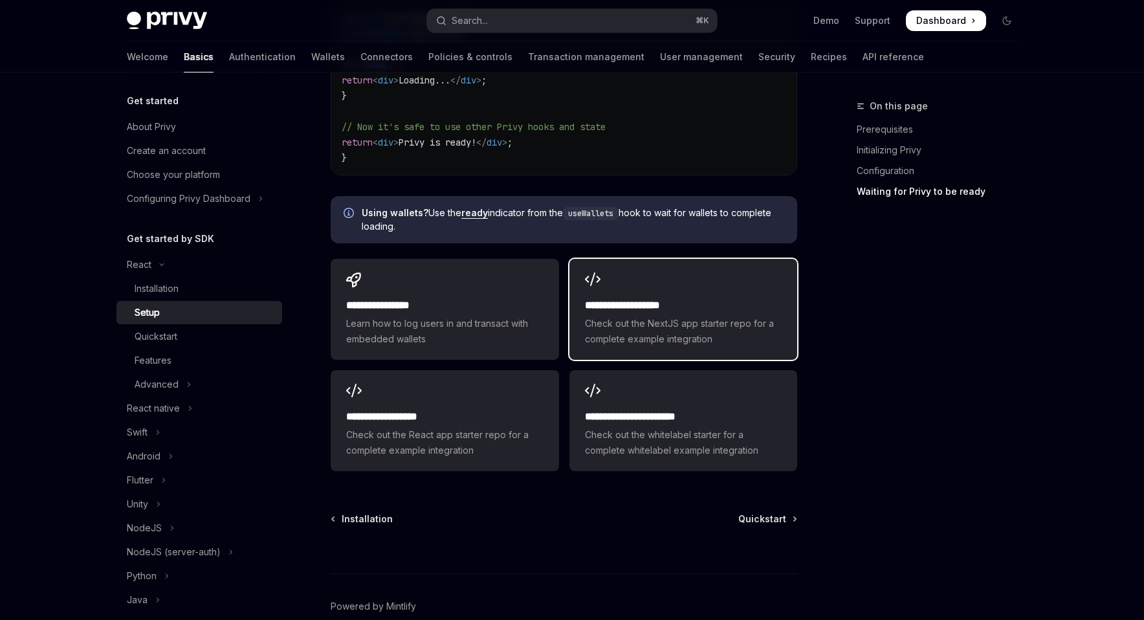
click at [724, 300] on h2 "**********" at bounding box center [683, 306] width 197 height 16
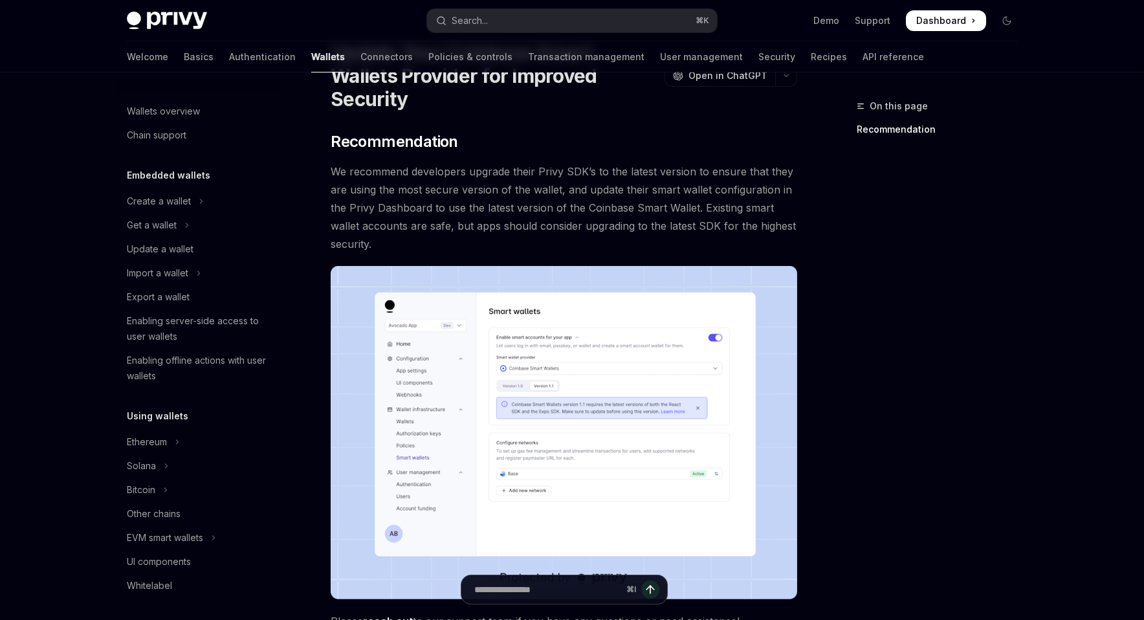
scroll to position [61, 0]
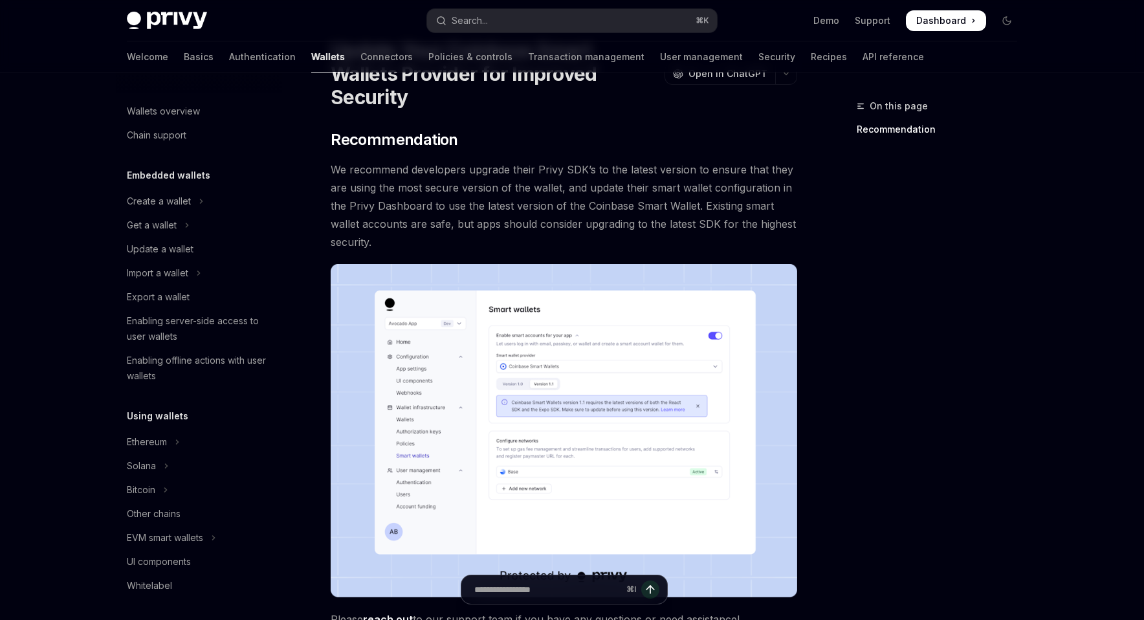
click at [717, 174] on span "We recommend developers upgrade their Privy SDK’s to the latest version to ensu…" at bounding box center [564, 205] width 466 height 91
click at [772, 186] on span "We recommend developers upgrade their Privy SDK’s to the latest version to ensu…" at bounding box center [564, 205] width 466 height 91
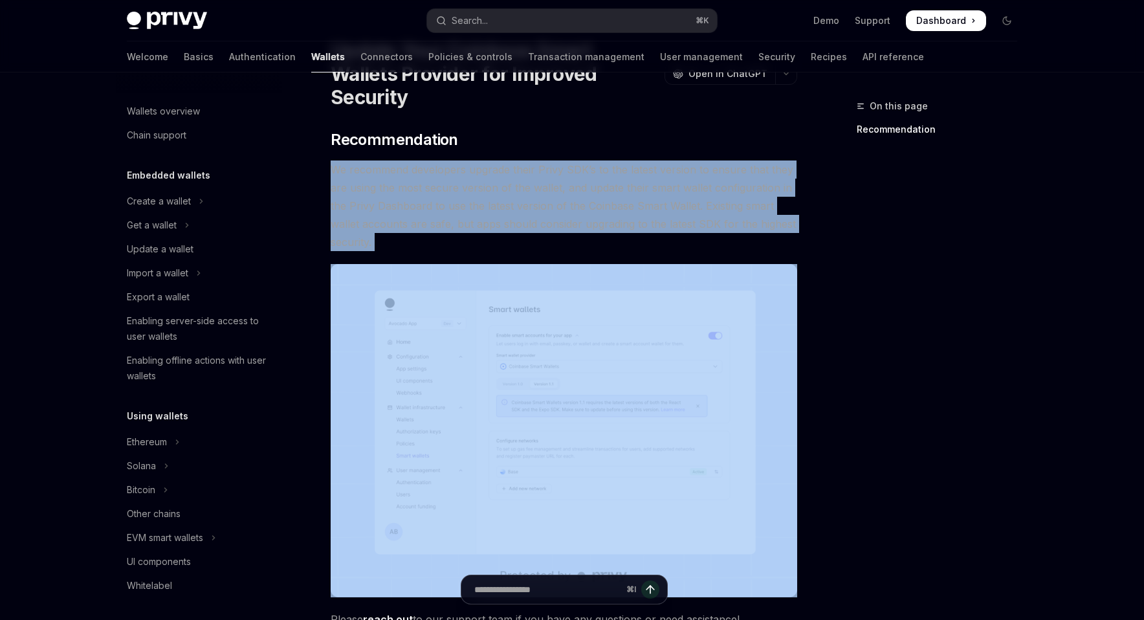
click at [842, 220] on div "On this page Recommendation" at bounding box center [929, 358] width 197 height 521
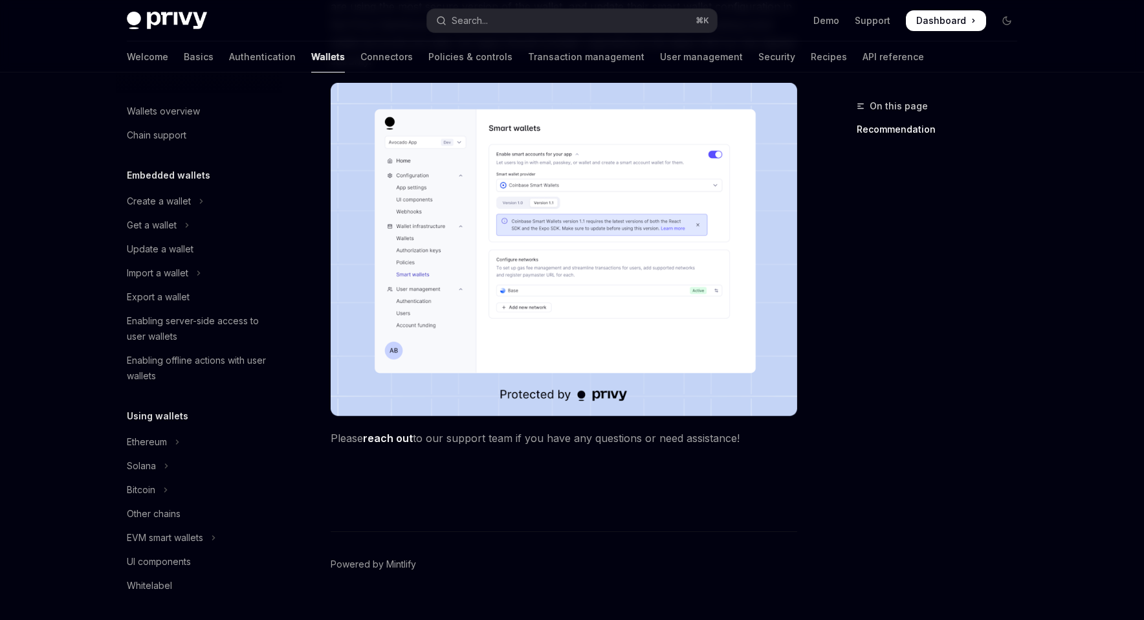
scroll to position [0, 0]
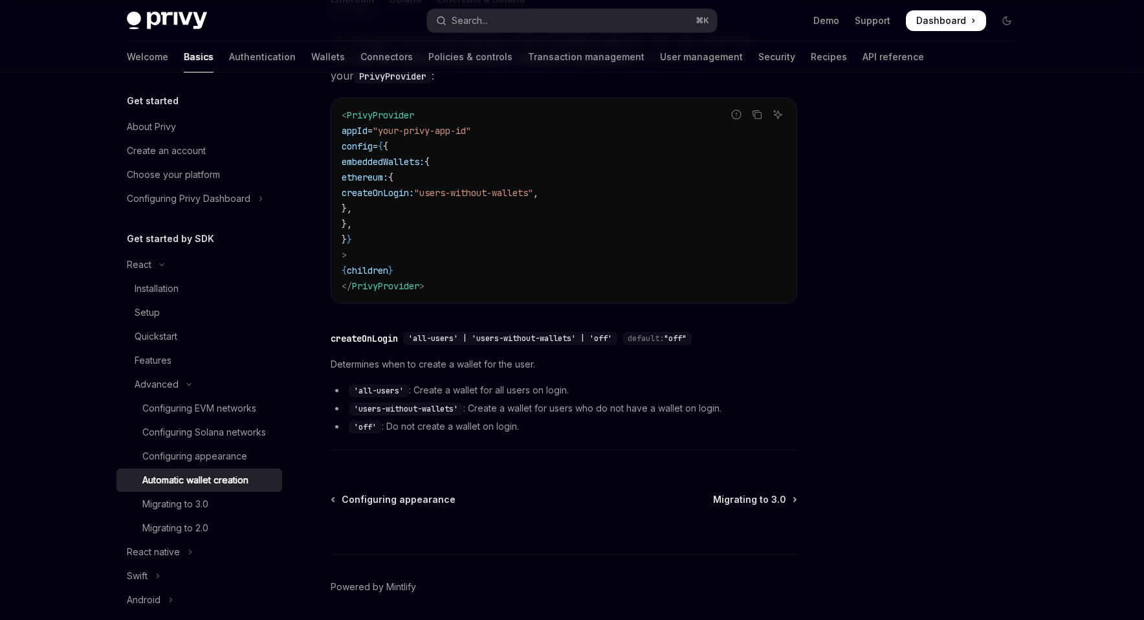
scroll to position [388, 0]
